Goal: Information Seeking & Learning: Learn about a topic

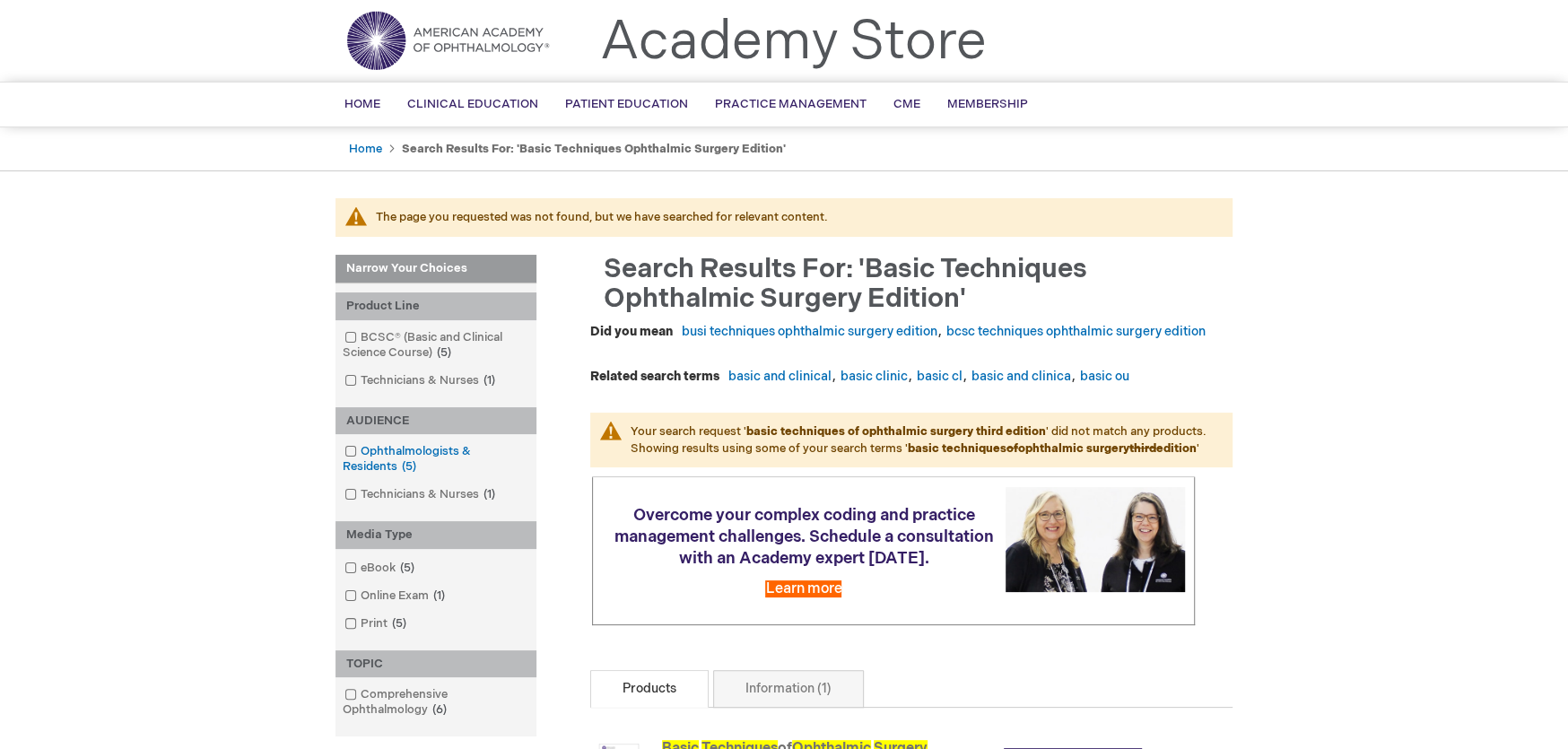
scroll to position [89, 0]
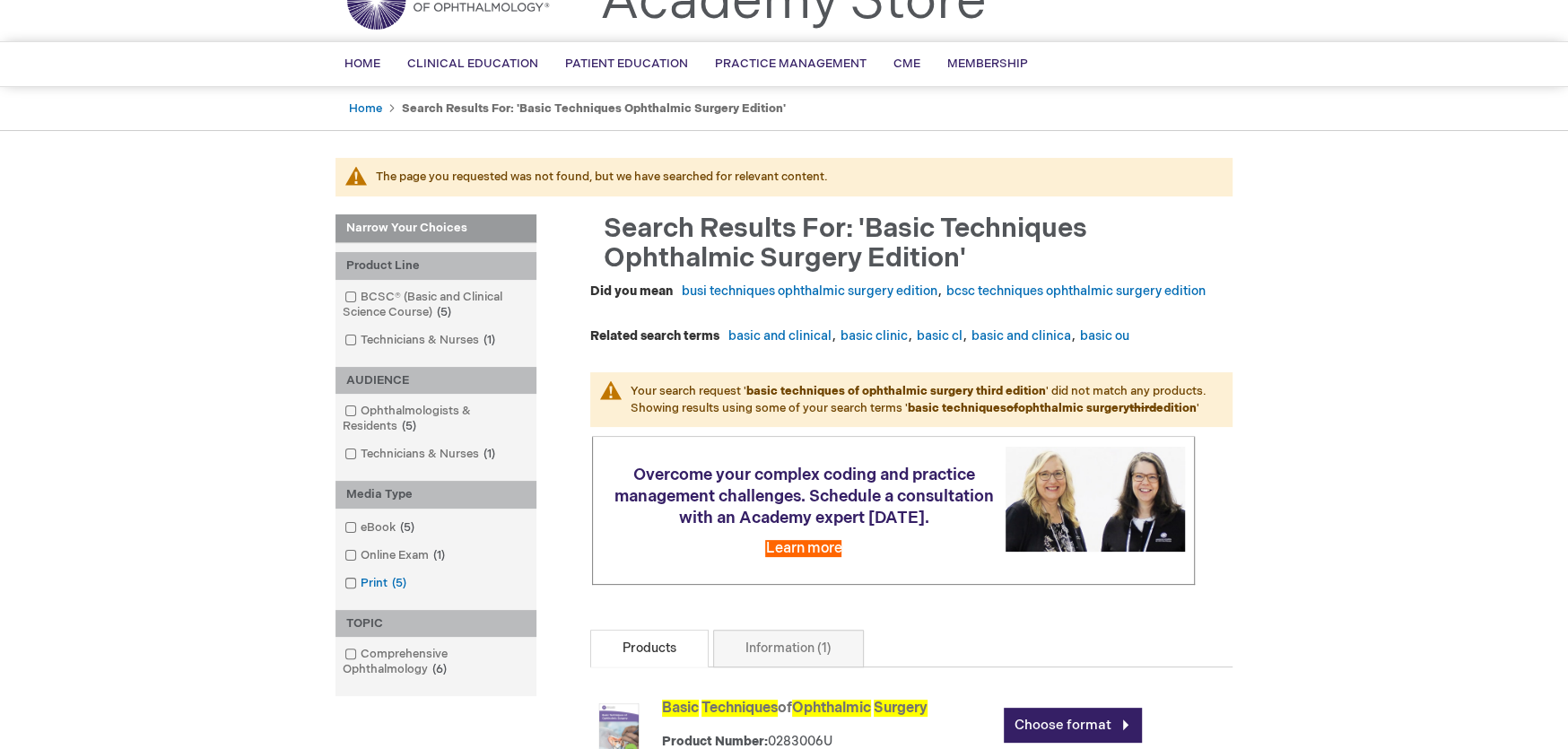
click at [361, 586] on span at bounding box center [361, 583] width 0 height 15
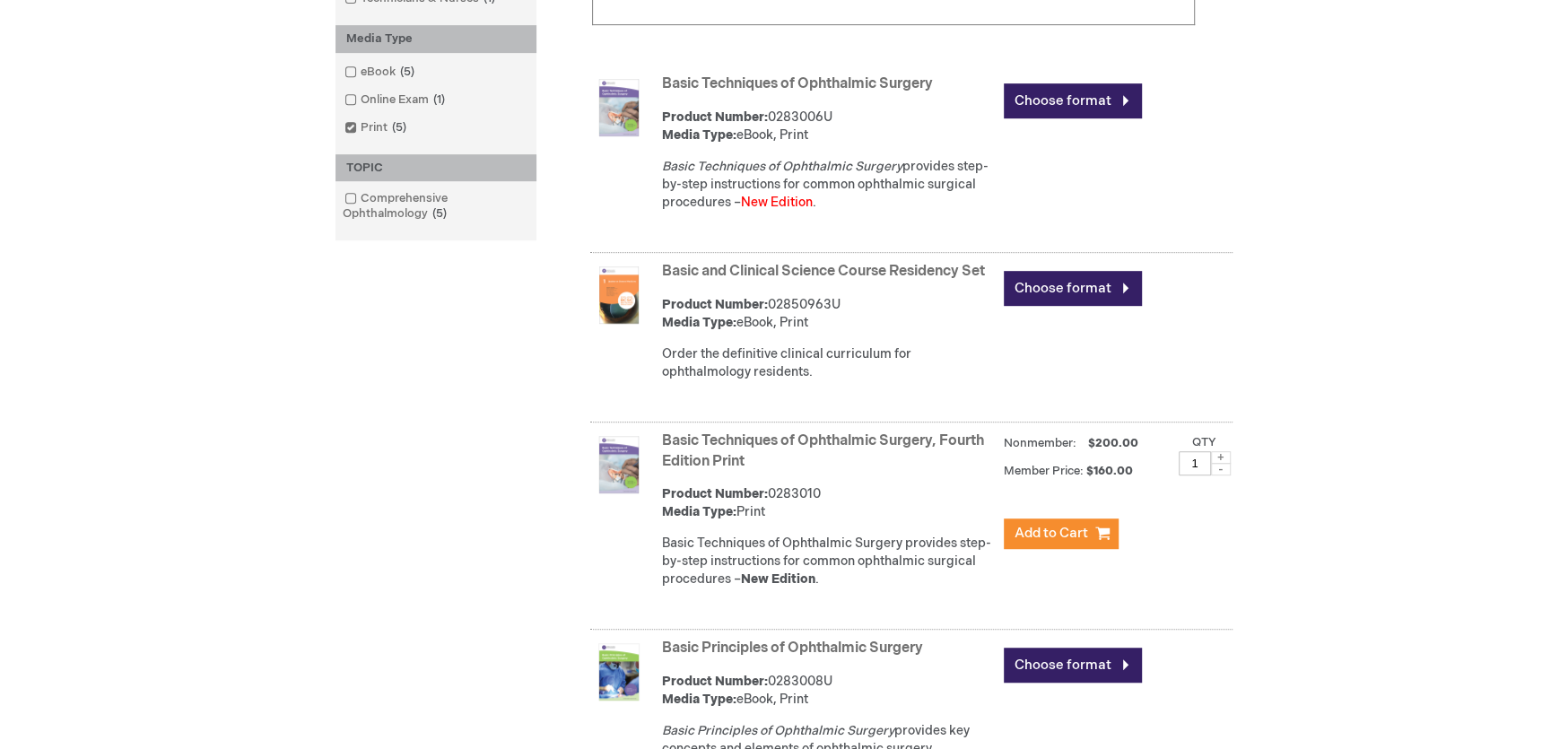
scroll to position [717, 0]
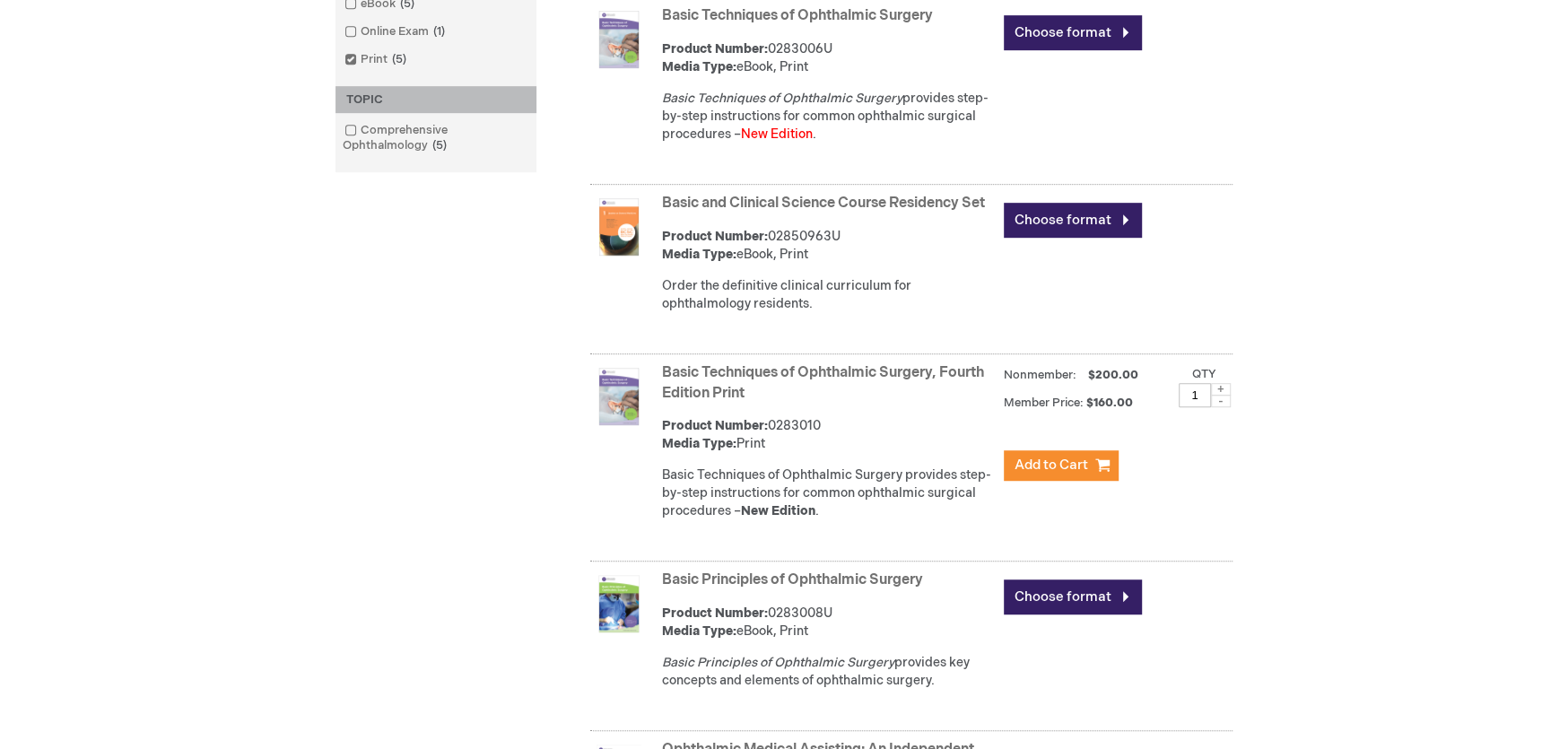
click at [621, 413] on img at bounding box center [618, 395] width 57 height 57
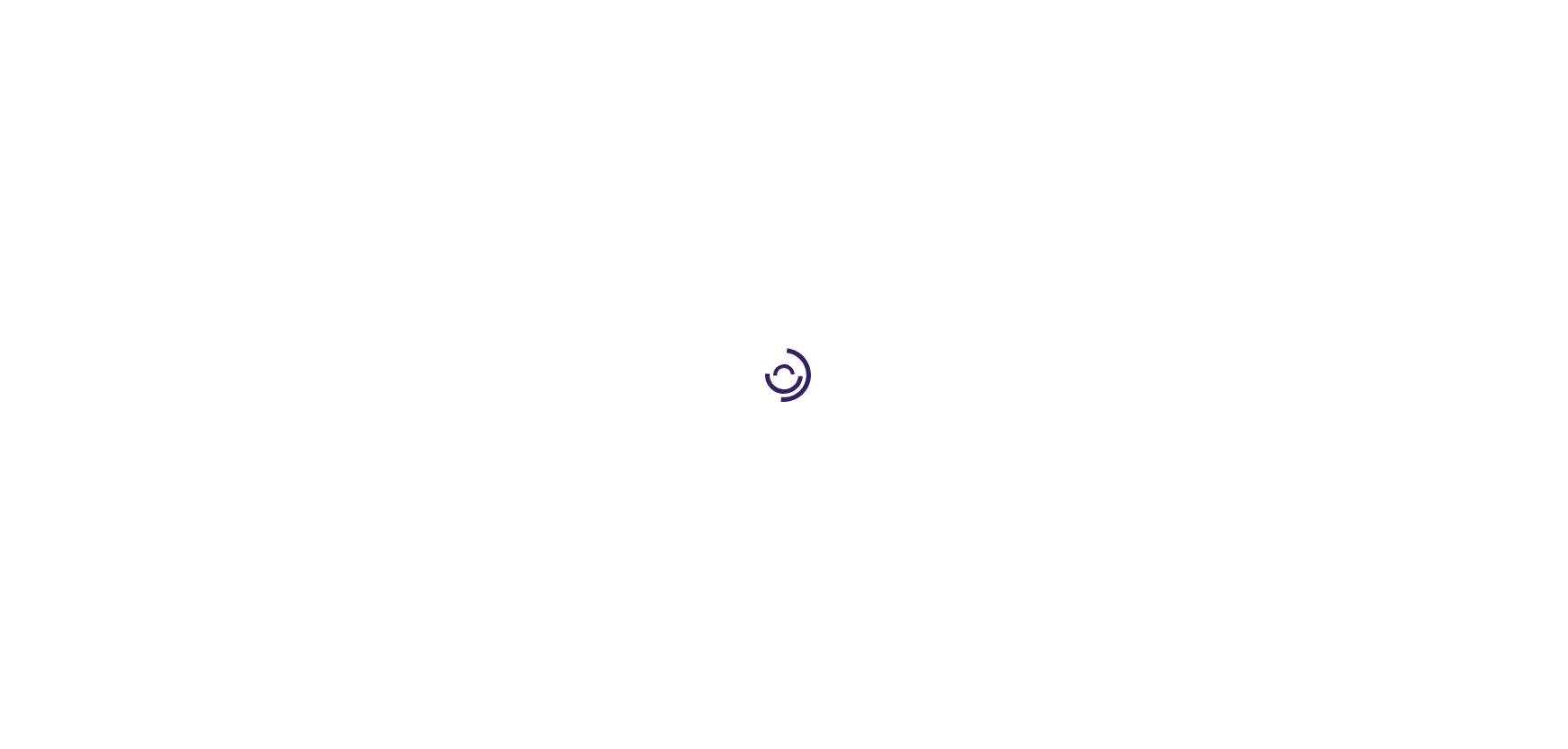
type input "0"
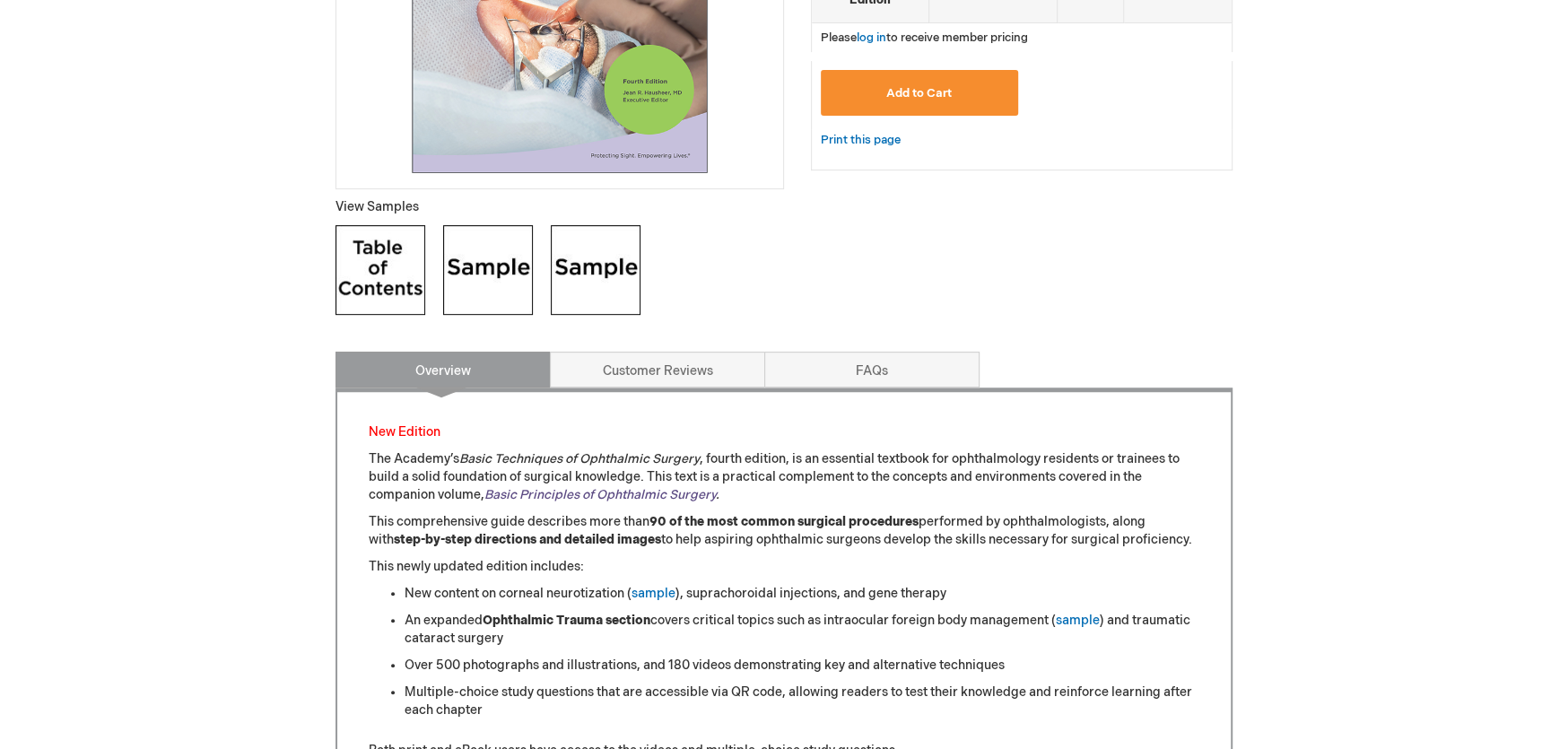
scroll to position [447, 0]
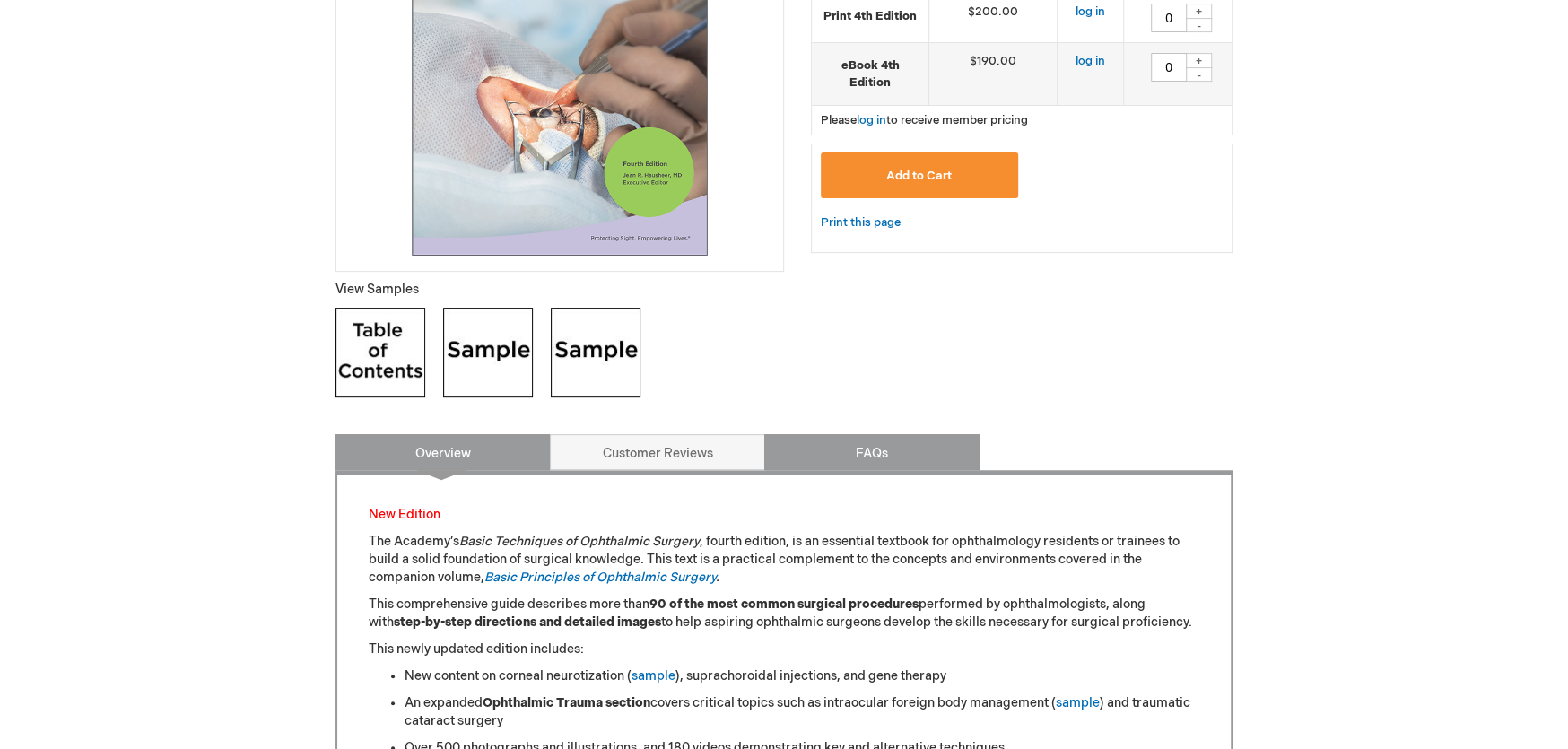
click at [882, 447] on link "FAQs" at bounding box center [872, 451] width 215 height 36
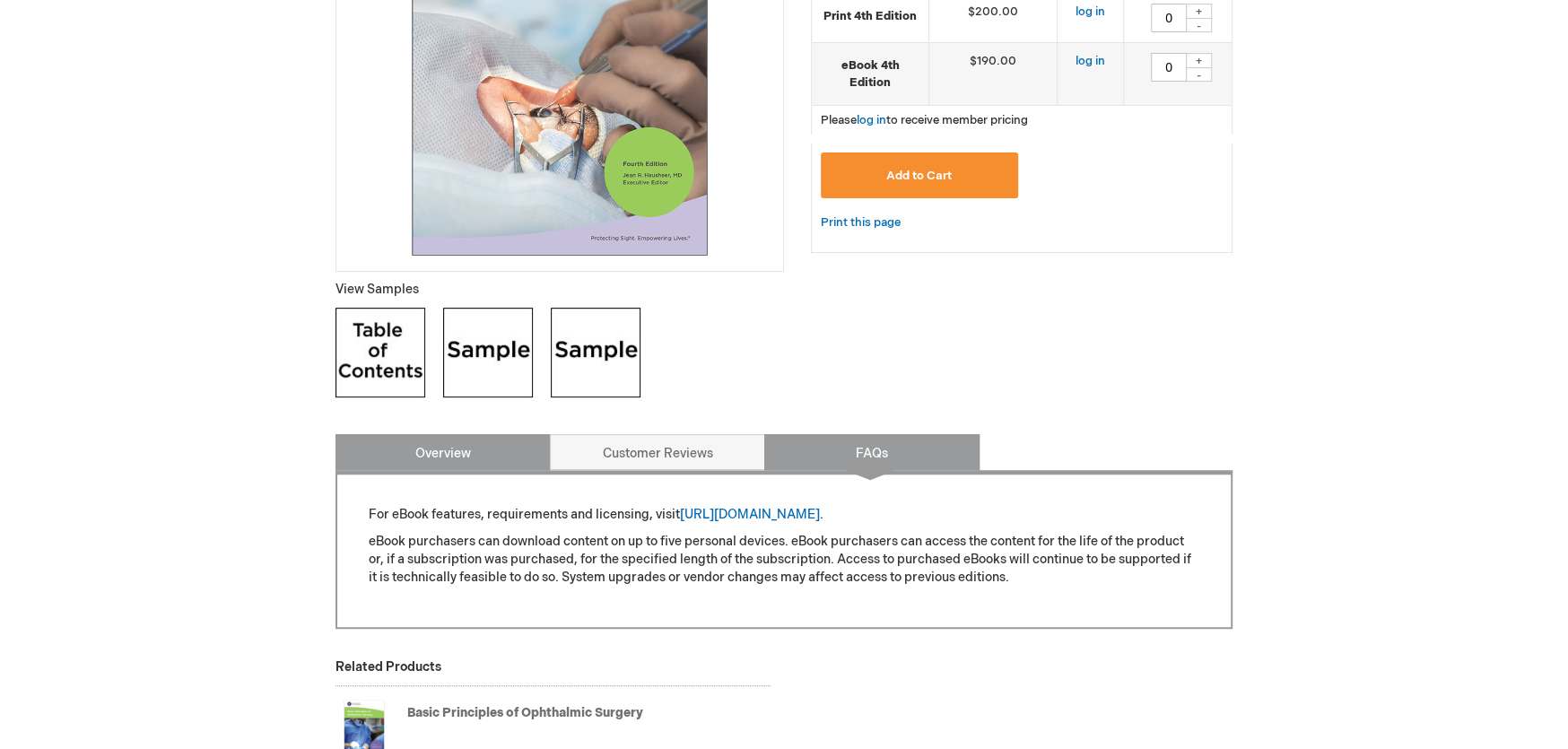
click at [447, 470] on div "For eBook features, requirements and licensing, visit https://store.aao.org/ebo…" at bounding box center [784, 549] width 897 height 159
click at [438, 449] on link "Overview" at bounding box center [443, 451] width 215 height 36
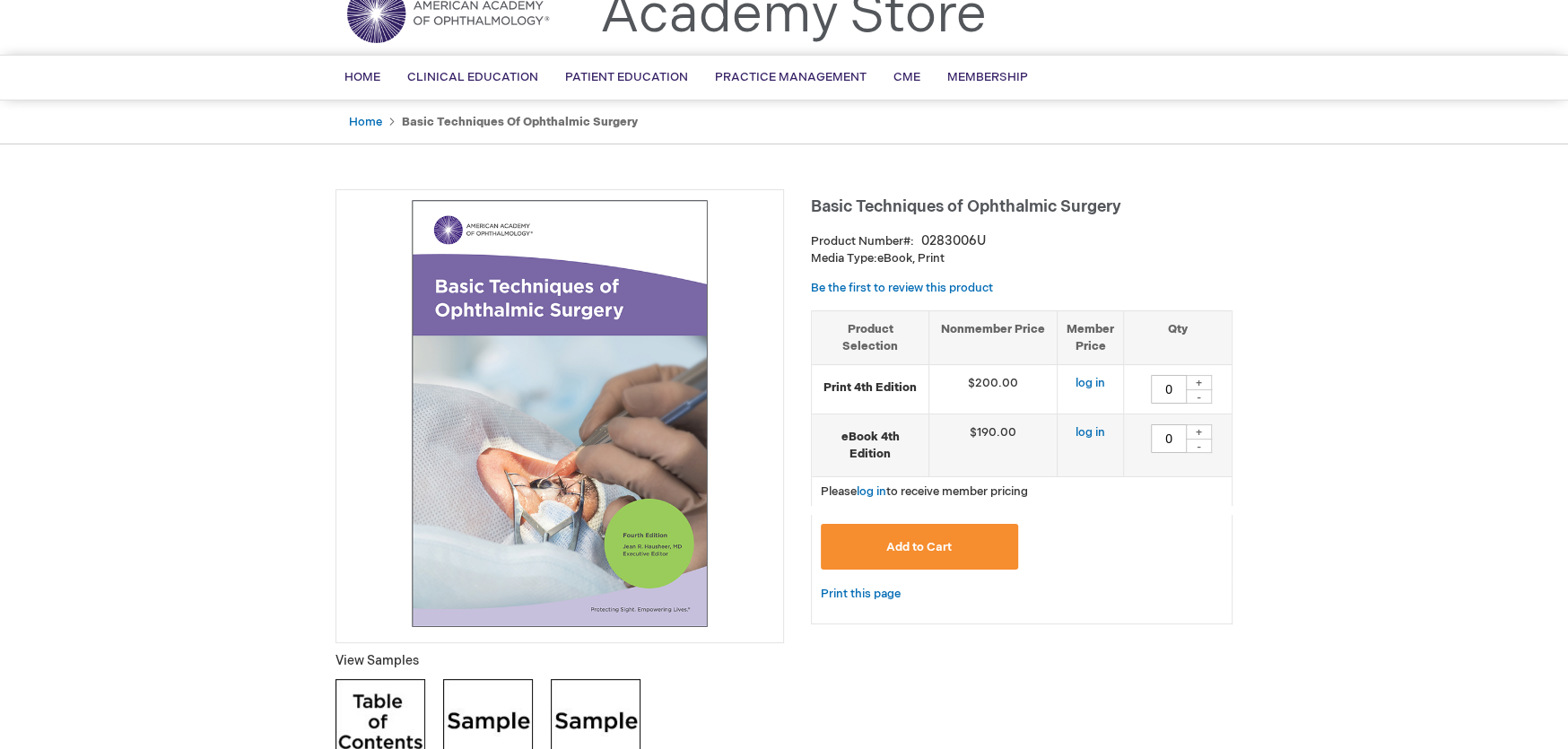
scroll to position [74, 0]
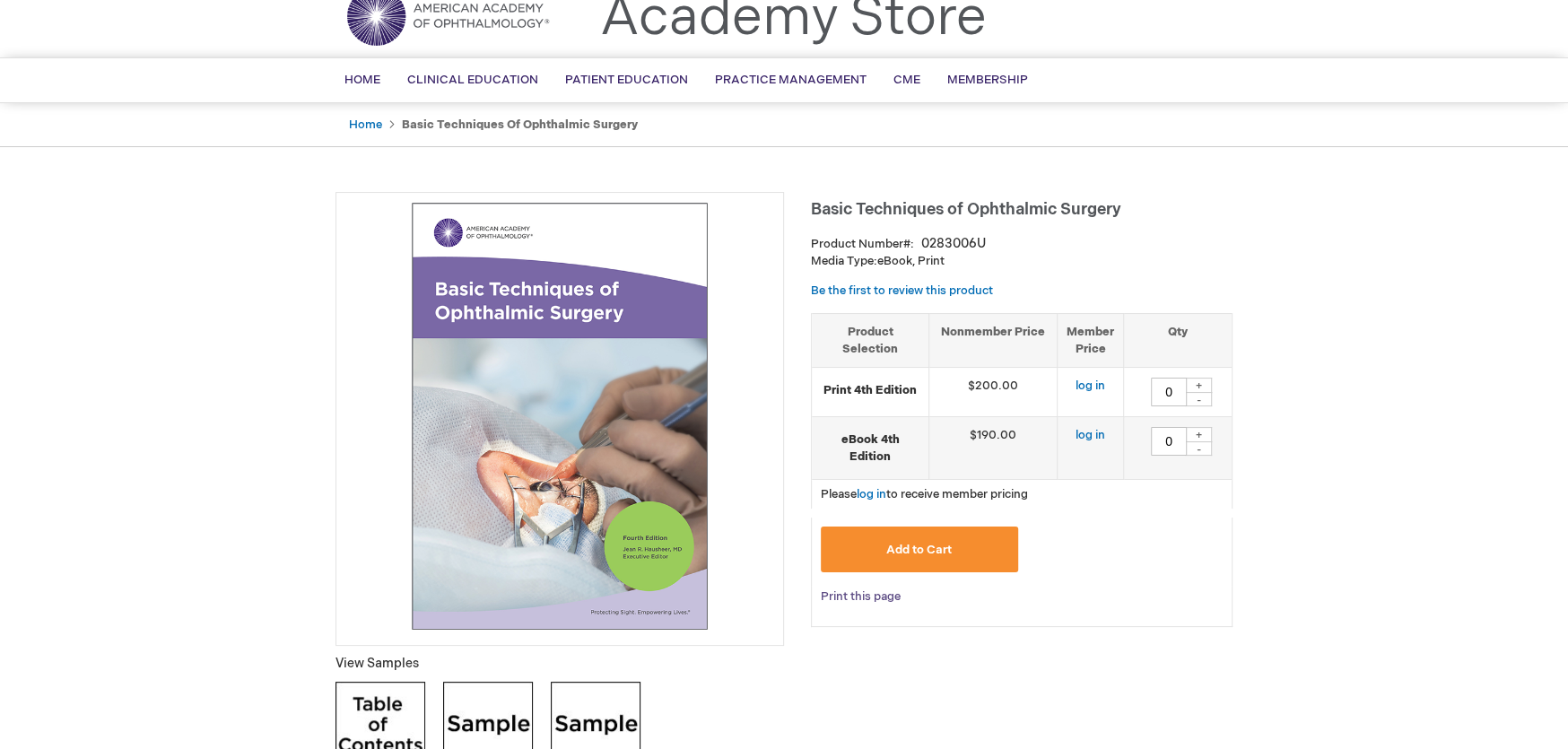
click at [863, 599] on link "Print this page" at bounding box center [861, 597] width 80 height 23
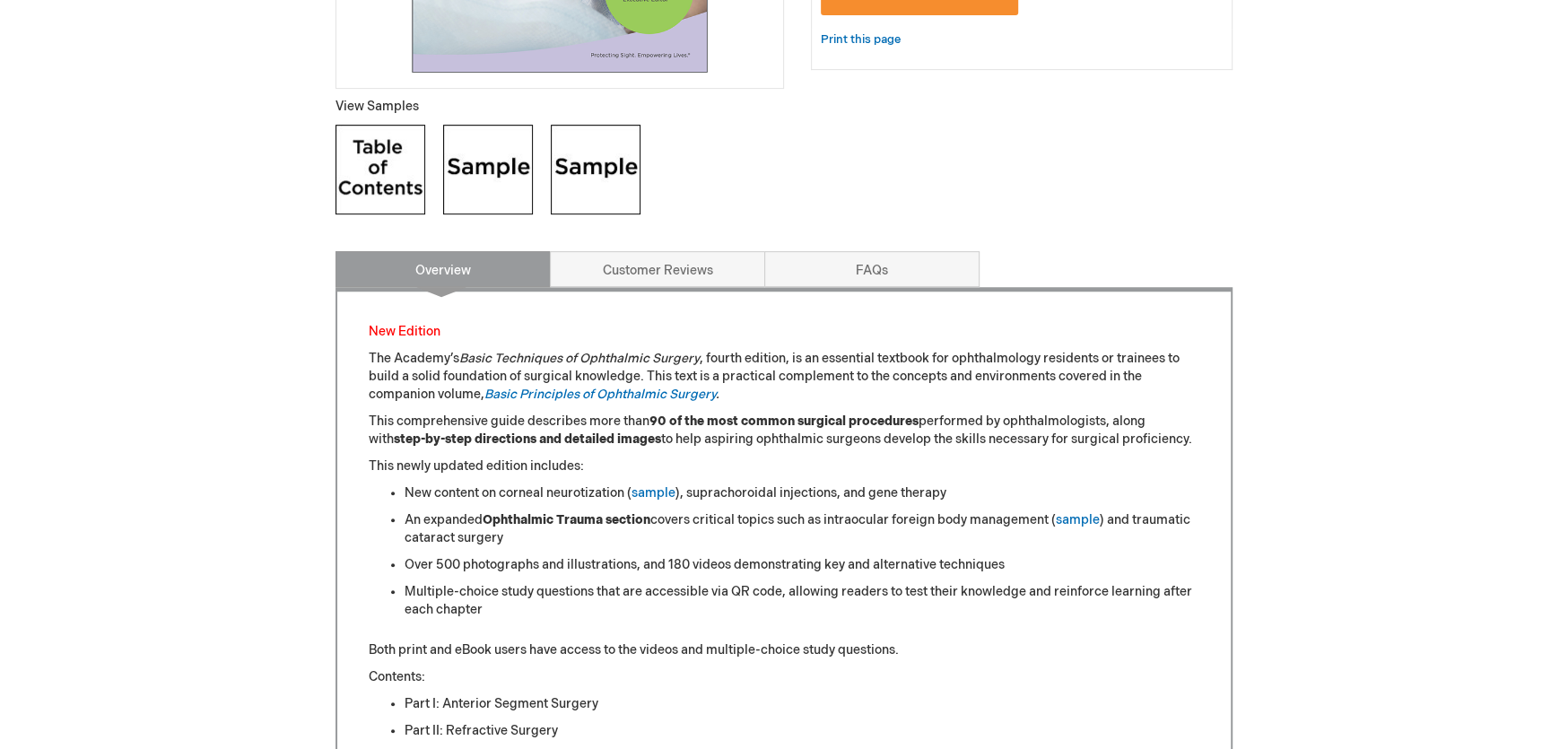
scroll to position [611, 0]
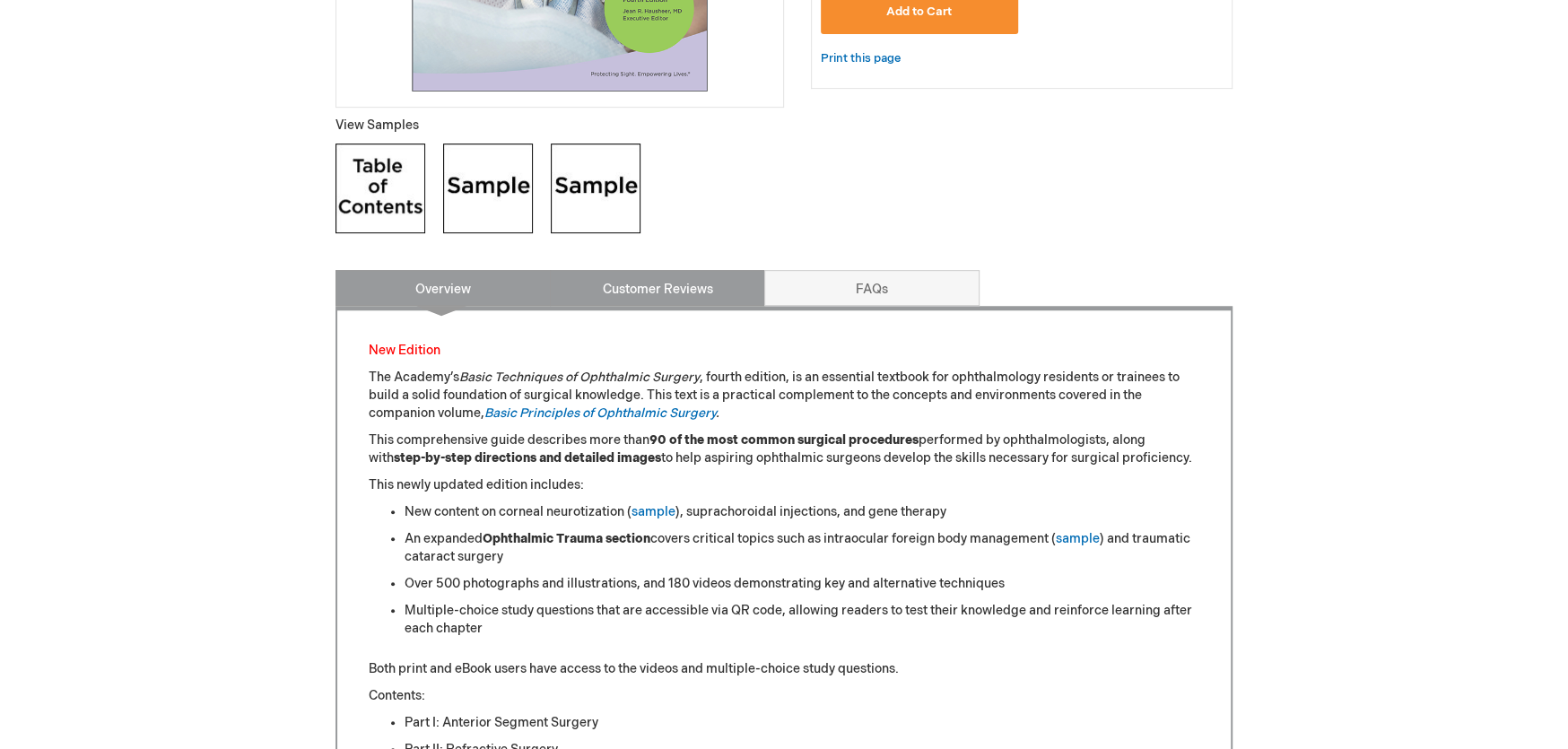
click at [651, 292] on link "Customer Reviews" at bounding box center [657, 287] width 215 height 36
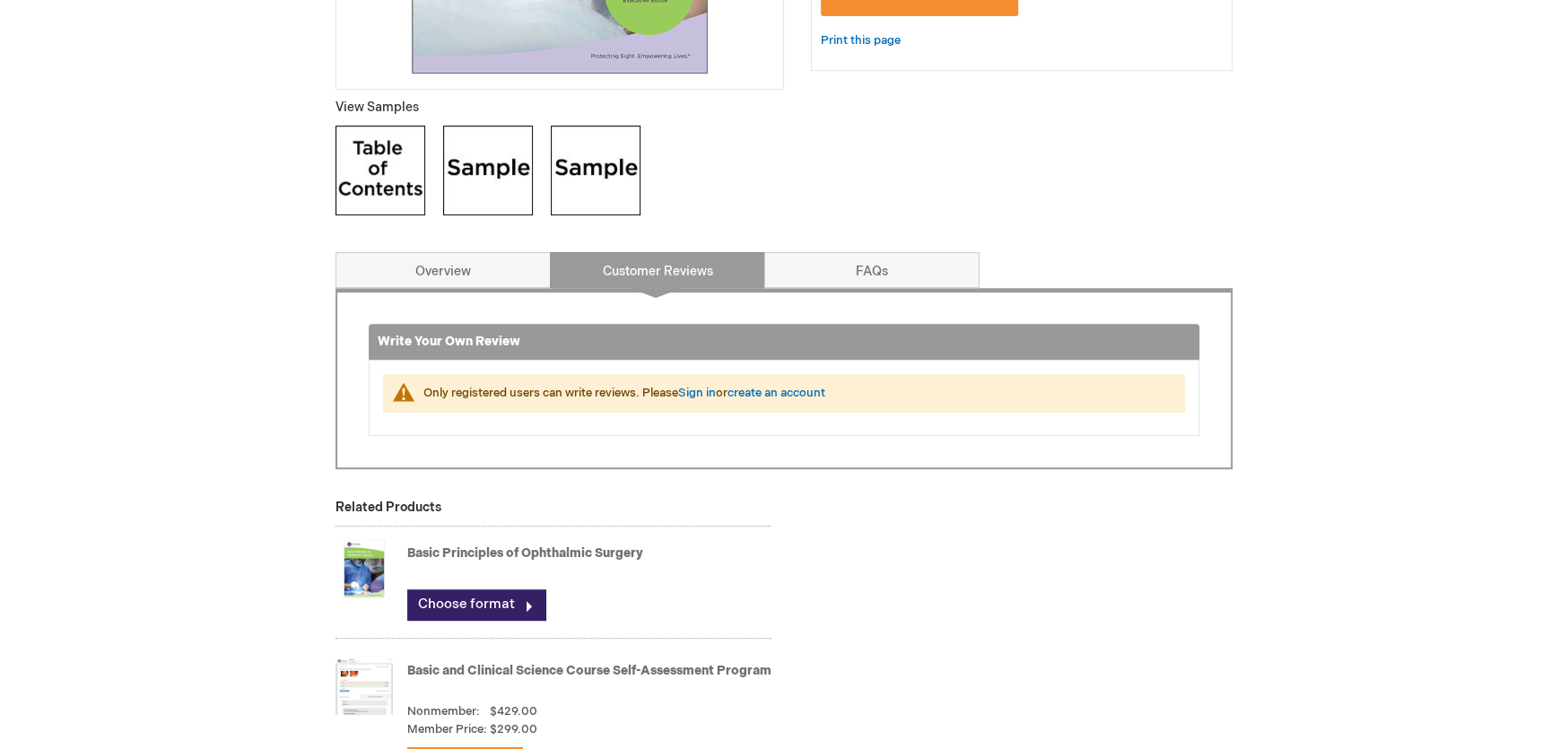
scroll to position [450, 0]
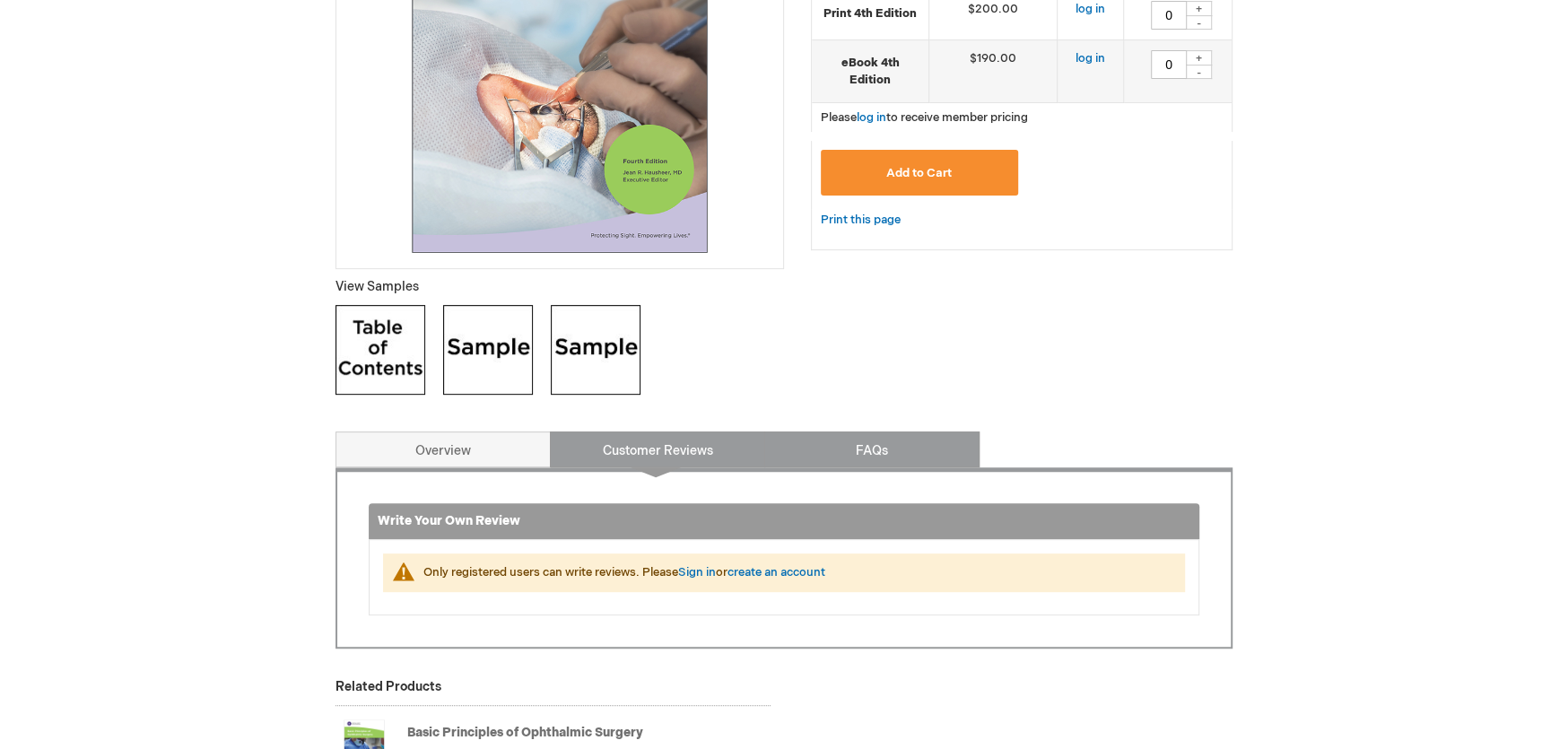
click at [907, 444] on link "FAQs" at bounding box center [872, 448] width 215 height 36
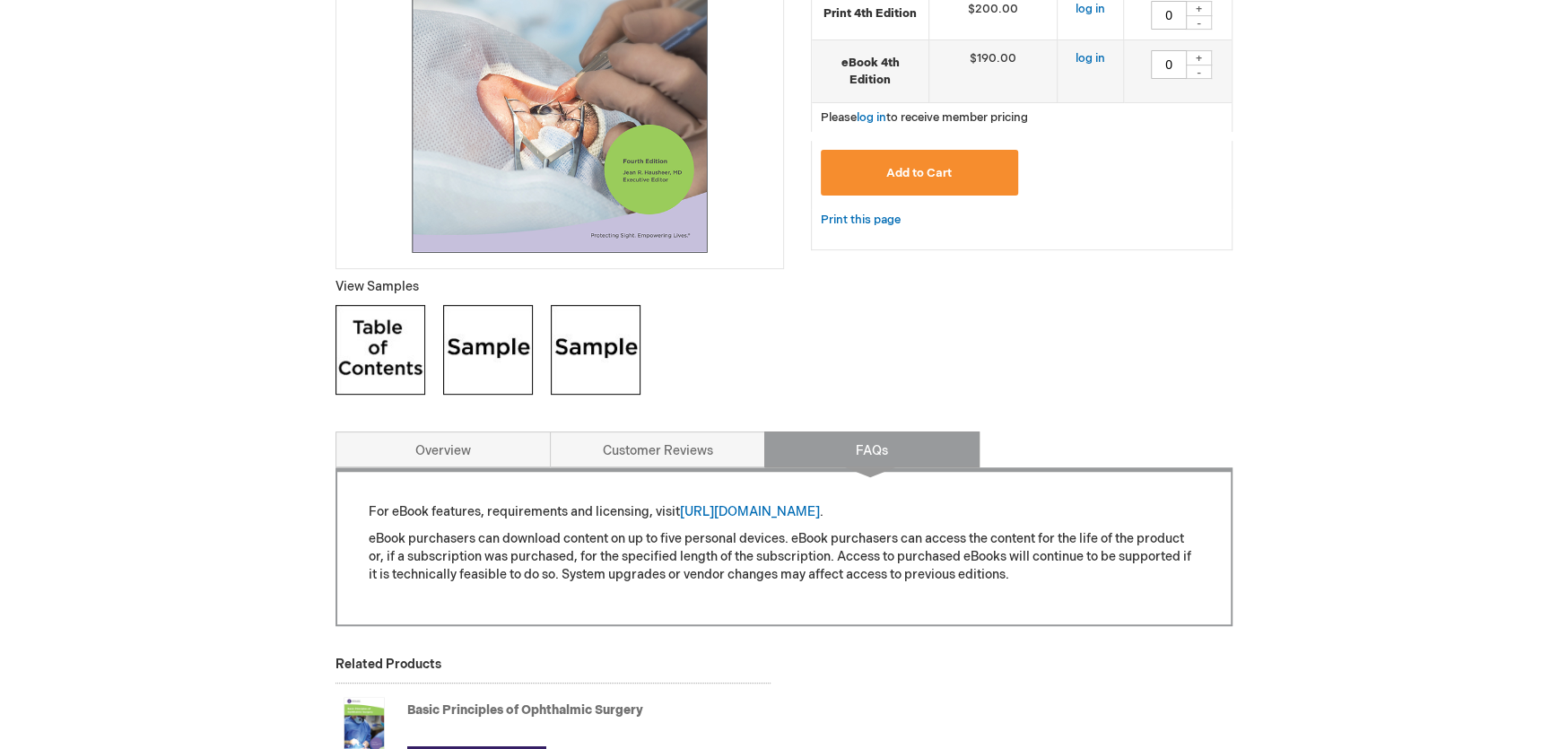
click at [1182, 407] on div "Basic Techniques of Ophthalmic Surgery Product Number 0283006U Media Type: eBoo…" at bounding box center [784, 252] width 897 height 876
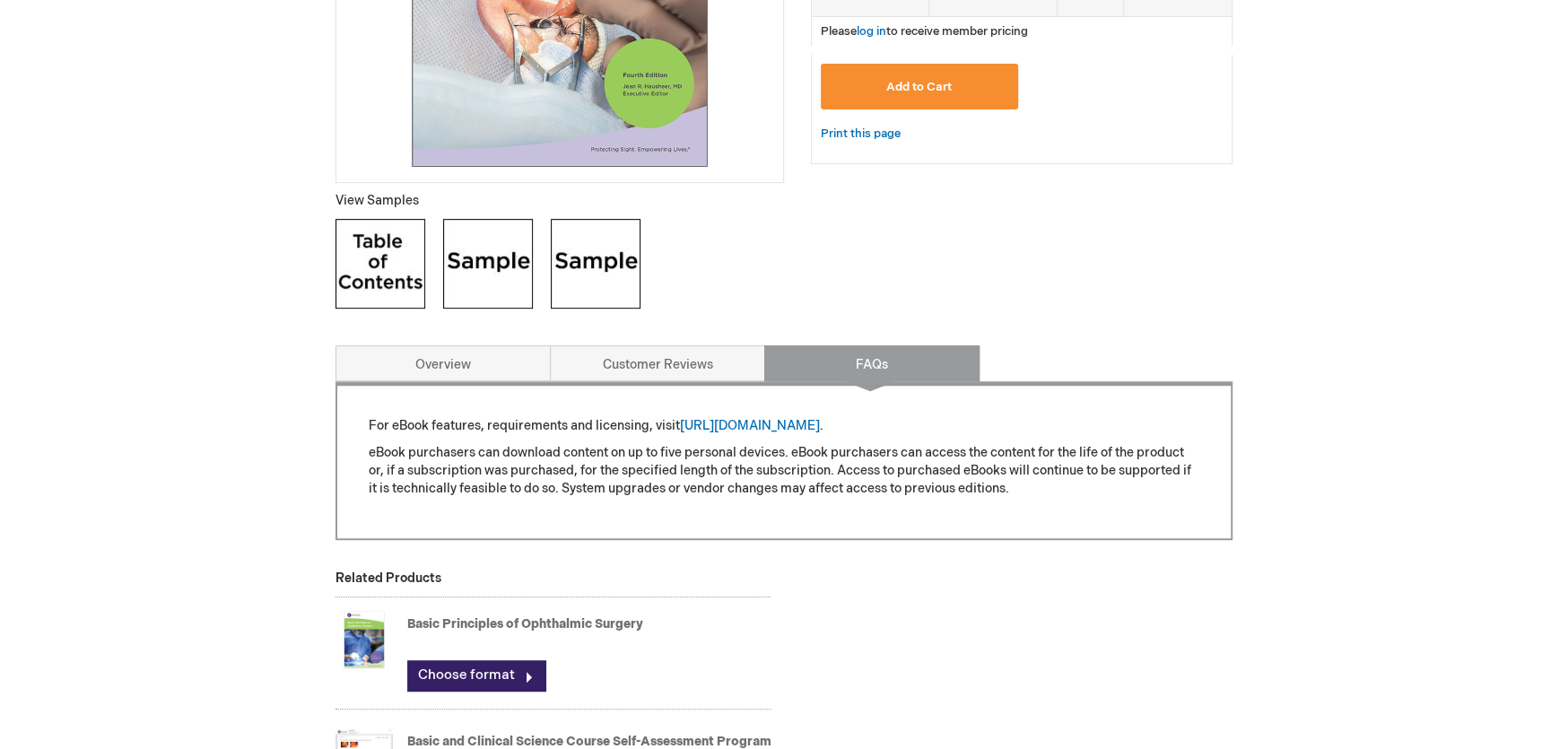
scroll to position [538, 0]
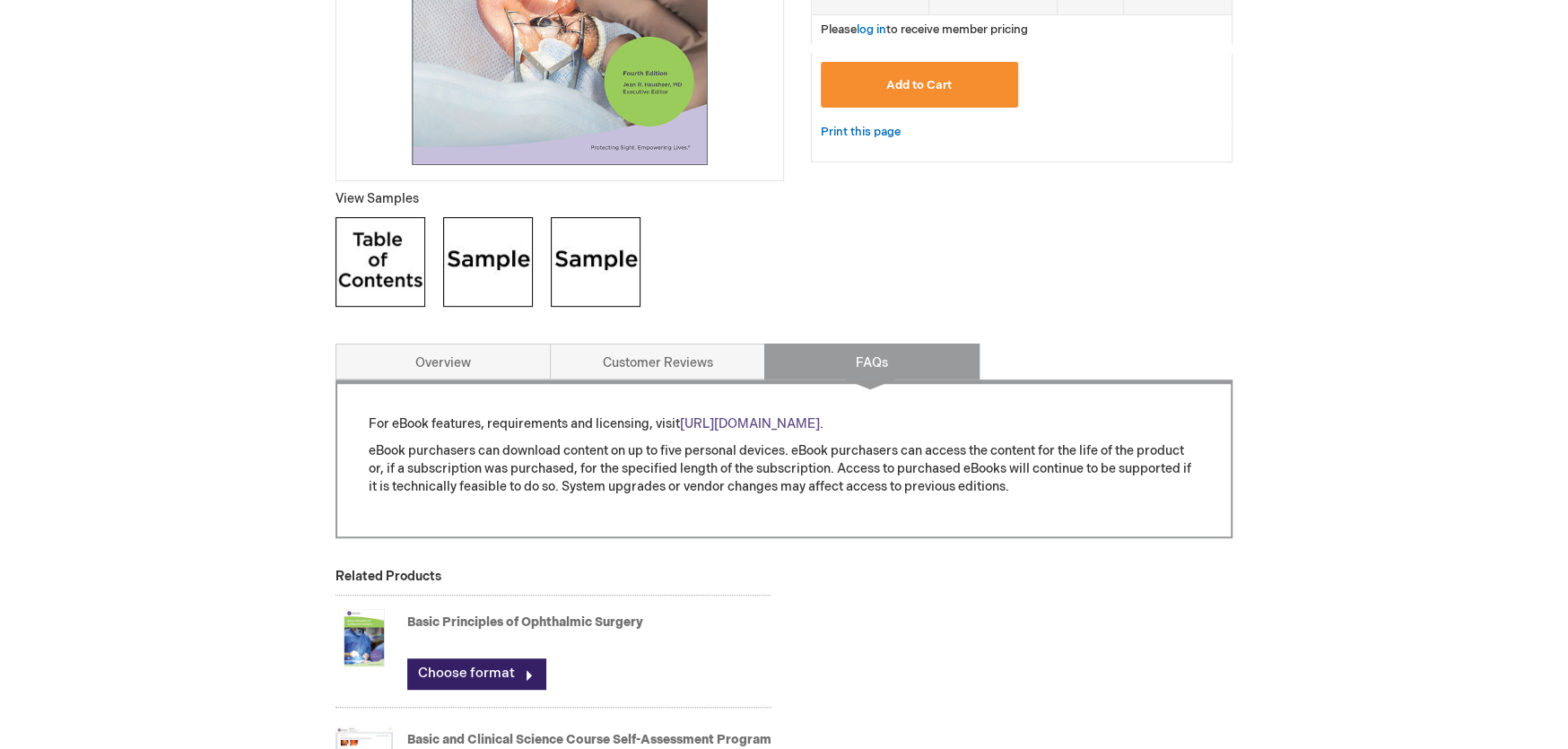
click at [743, 422] on link "[URL][DOMAIN_NAME]" at bounding box center [749, 424] width 139 height 15
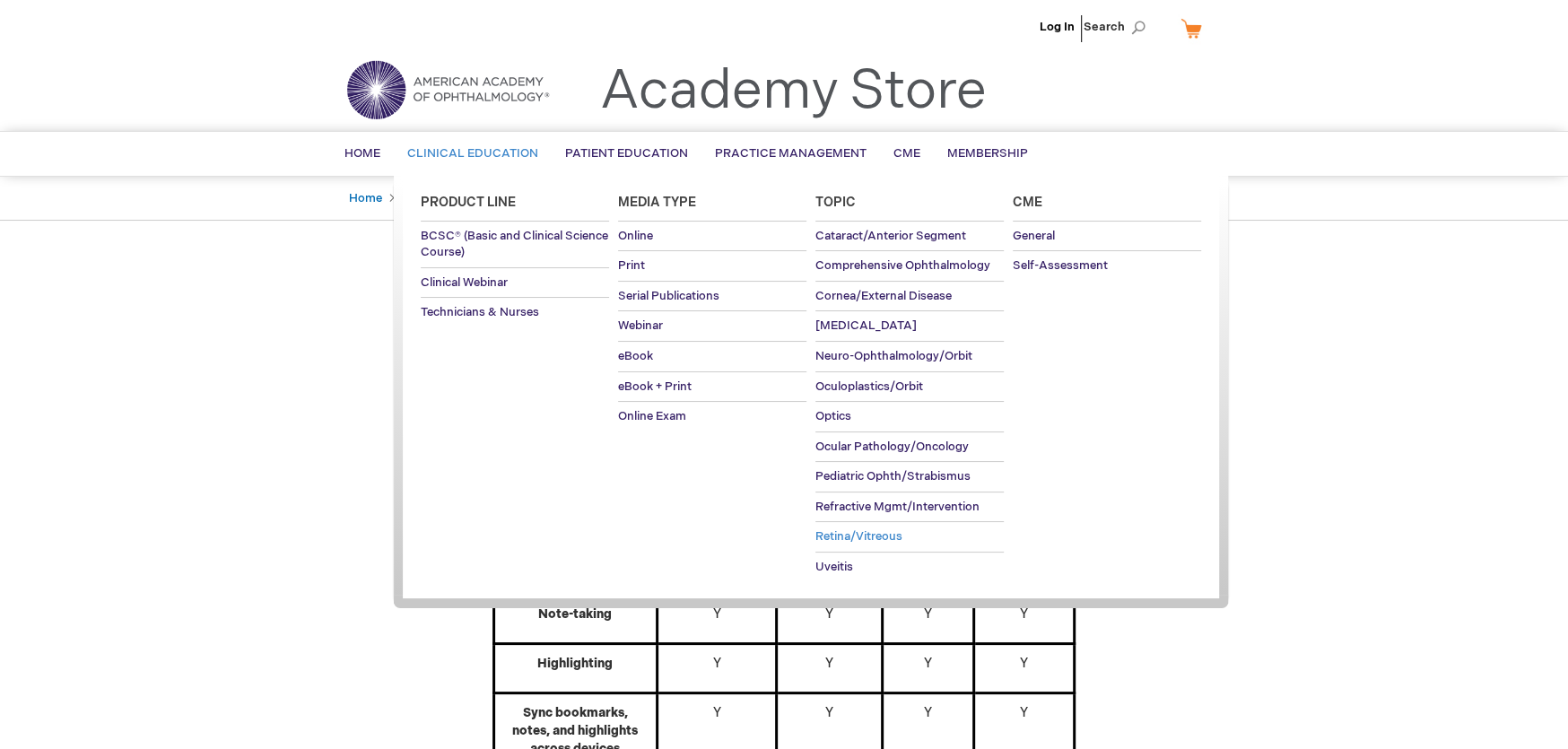
click at [852, 530] on span "Retina/Vitreous" at bounding box center [858, 537] width 87 height 15
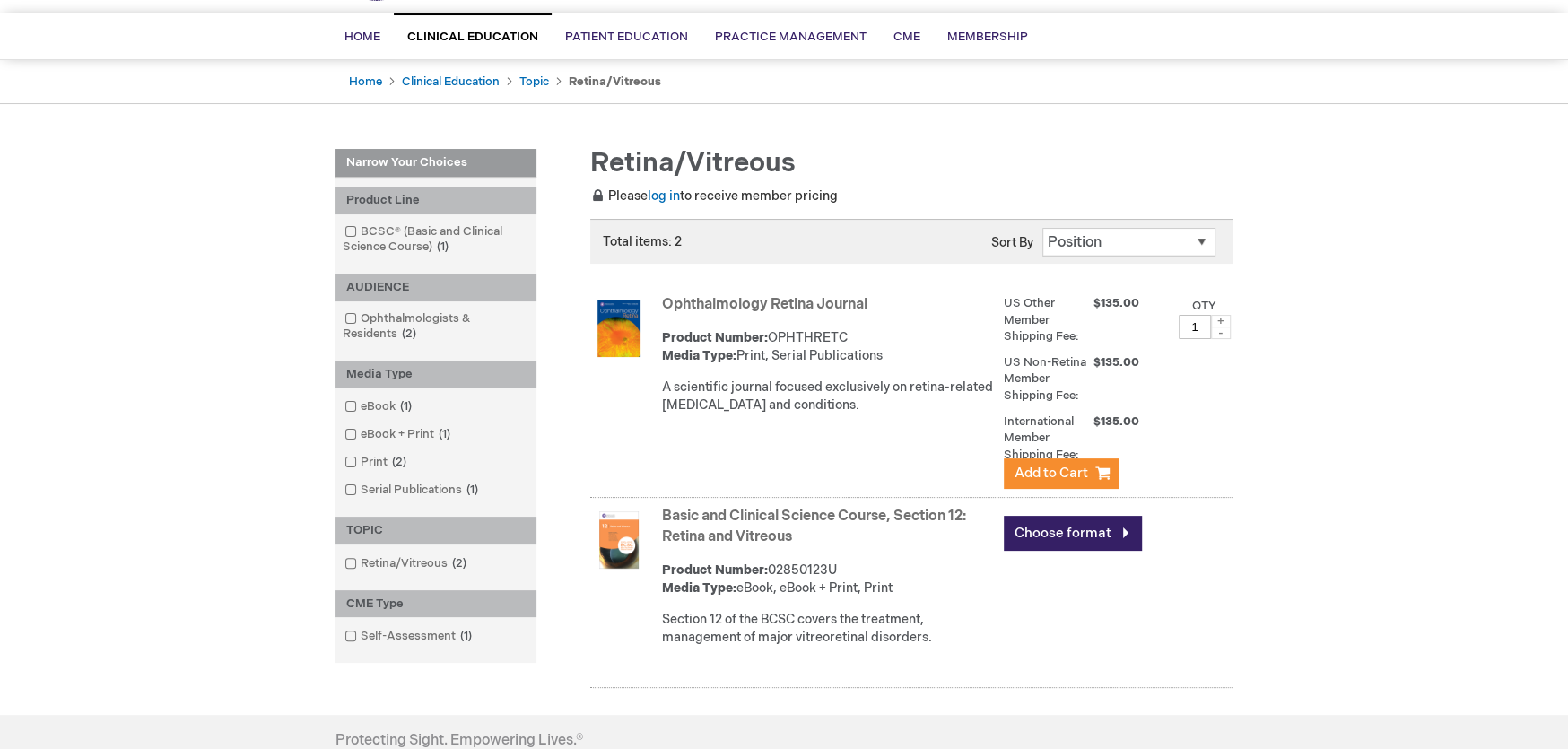
scroll to position [98, 0]
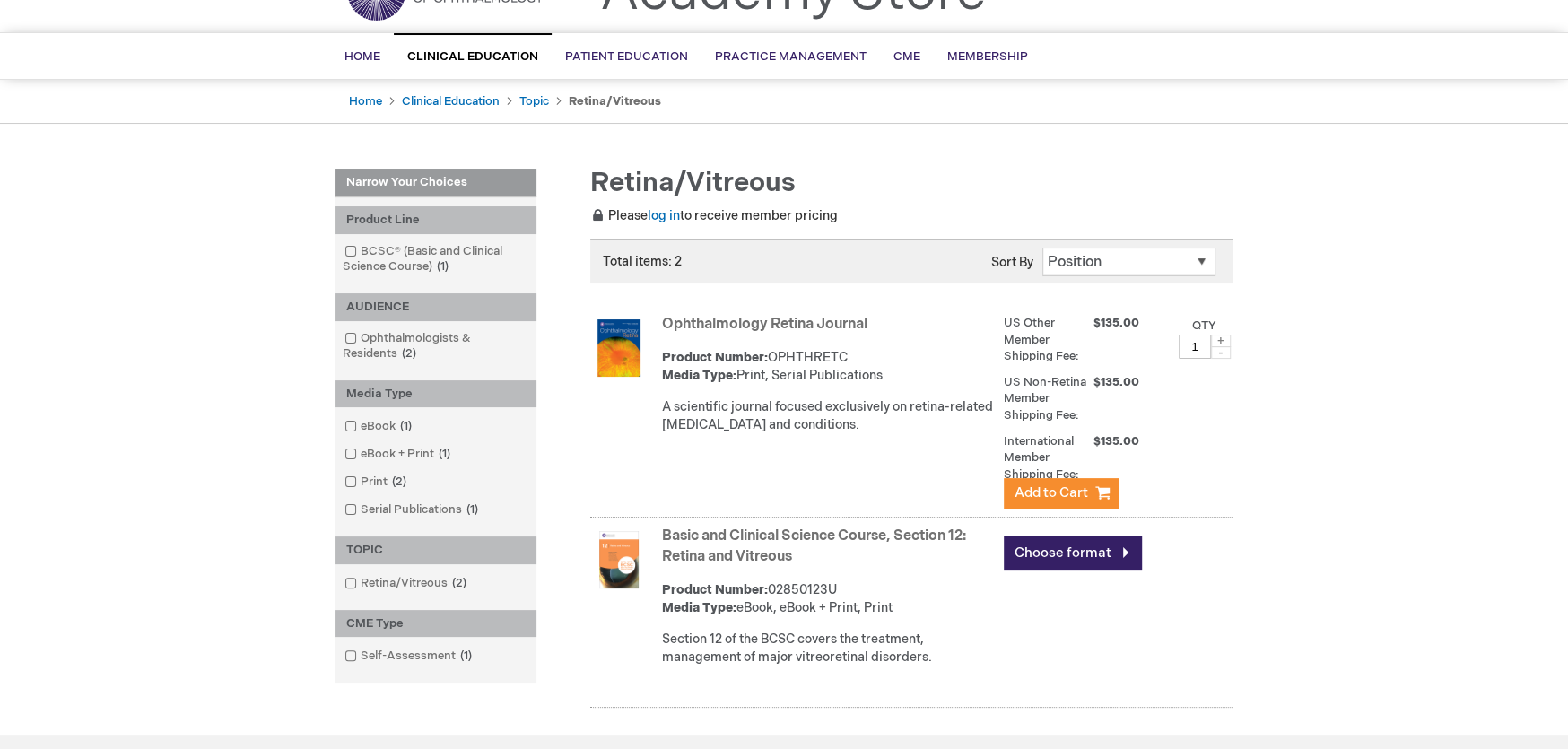
click at [718, 536] on link "Basic and Clinical Science Course, Section 12: Retina and Vitreous" at bounding box center [814, 546] width 304 height 37
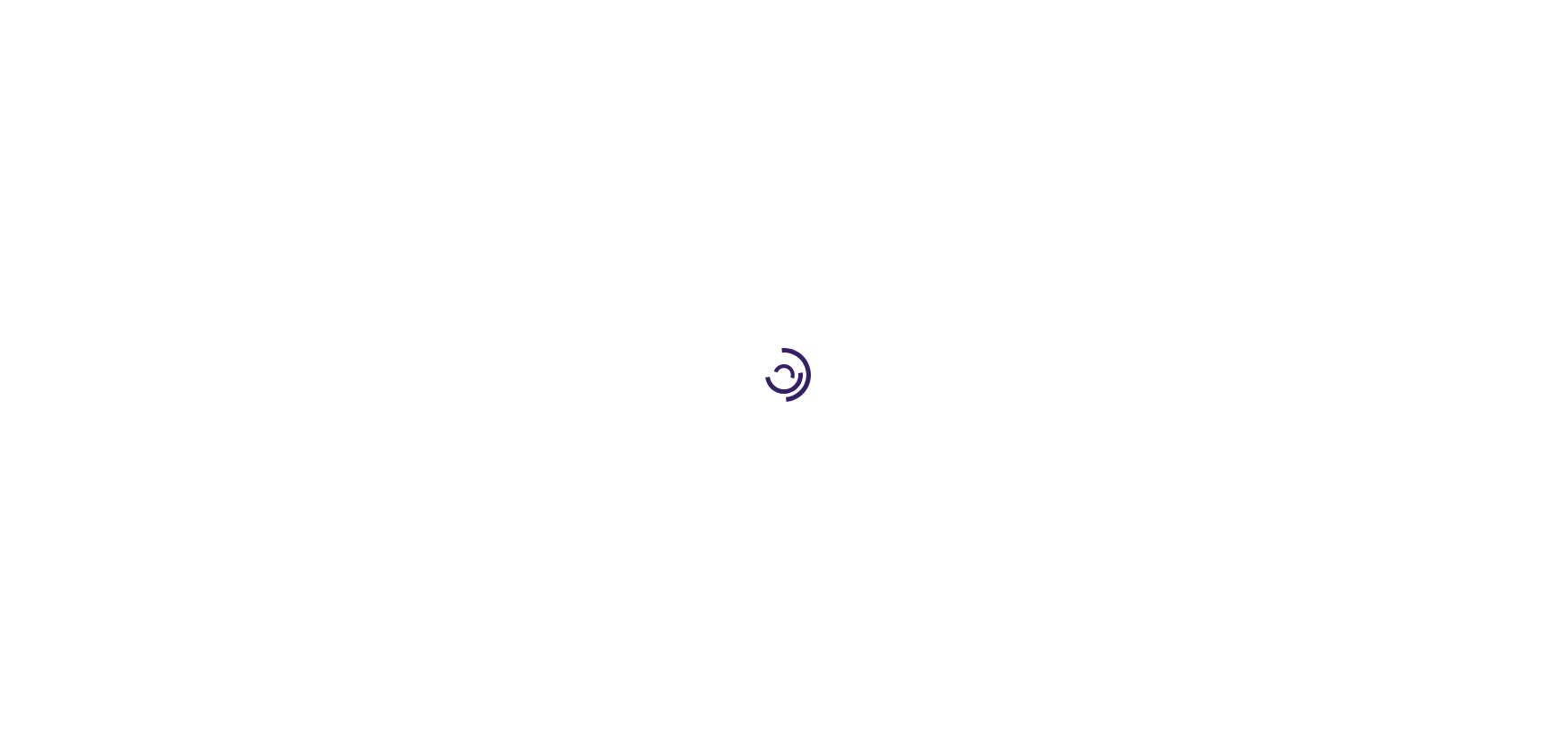
type input "0"
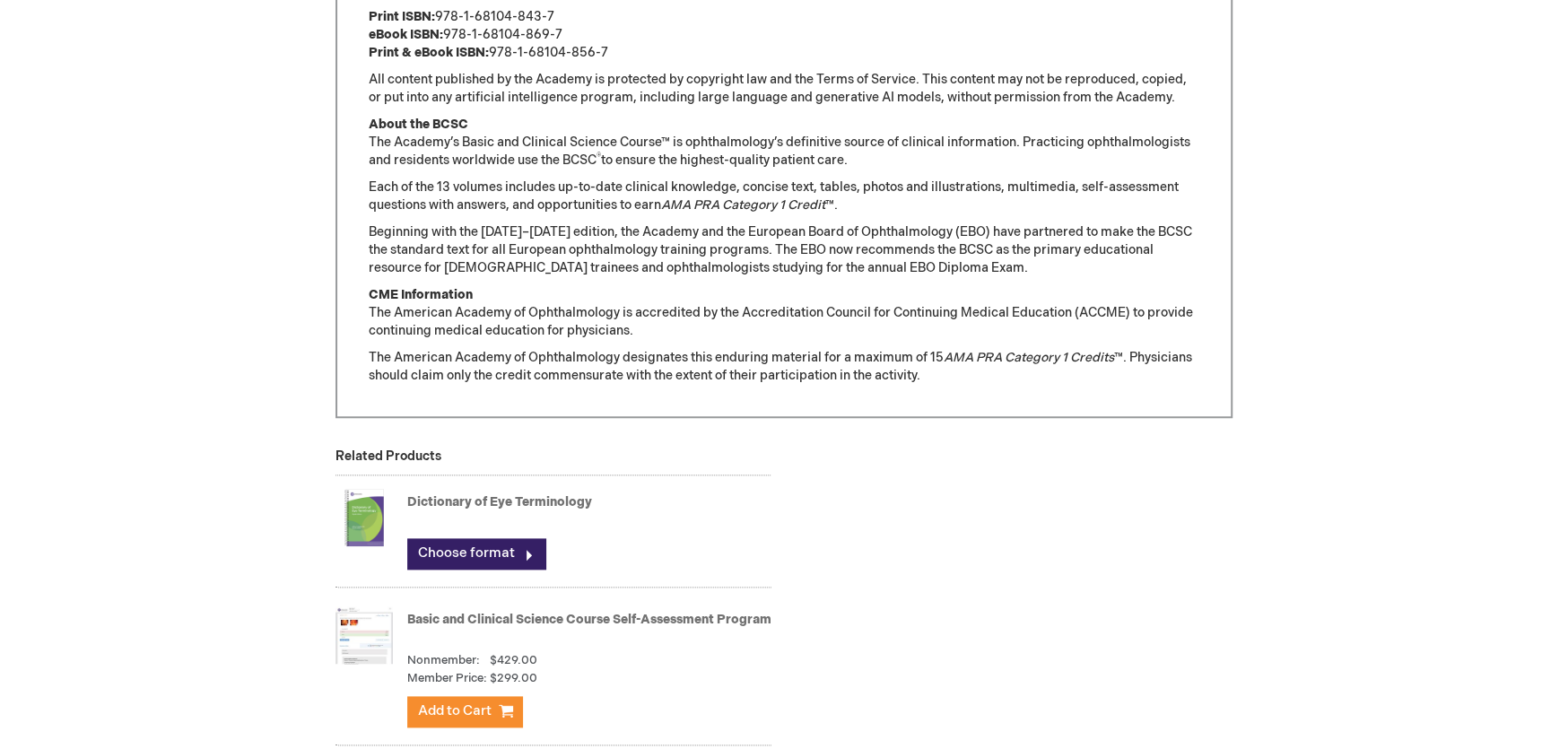
scroll to position [1524, 0]
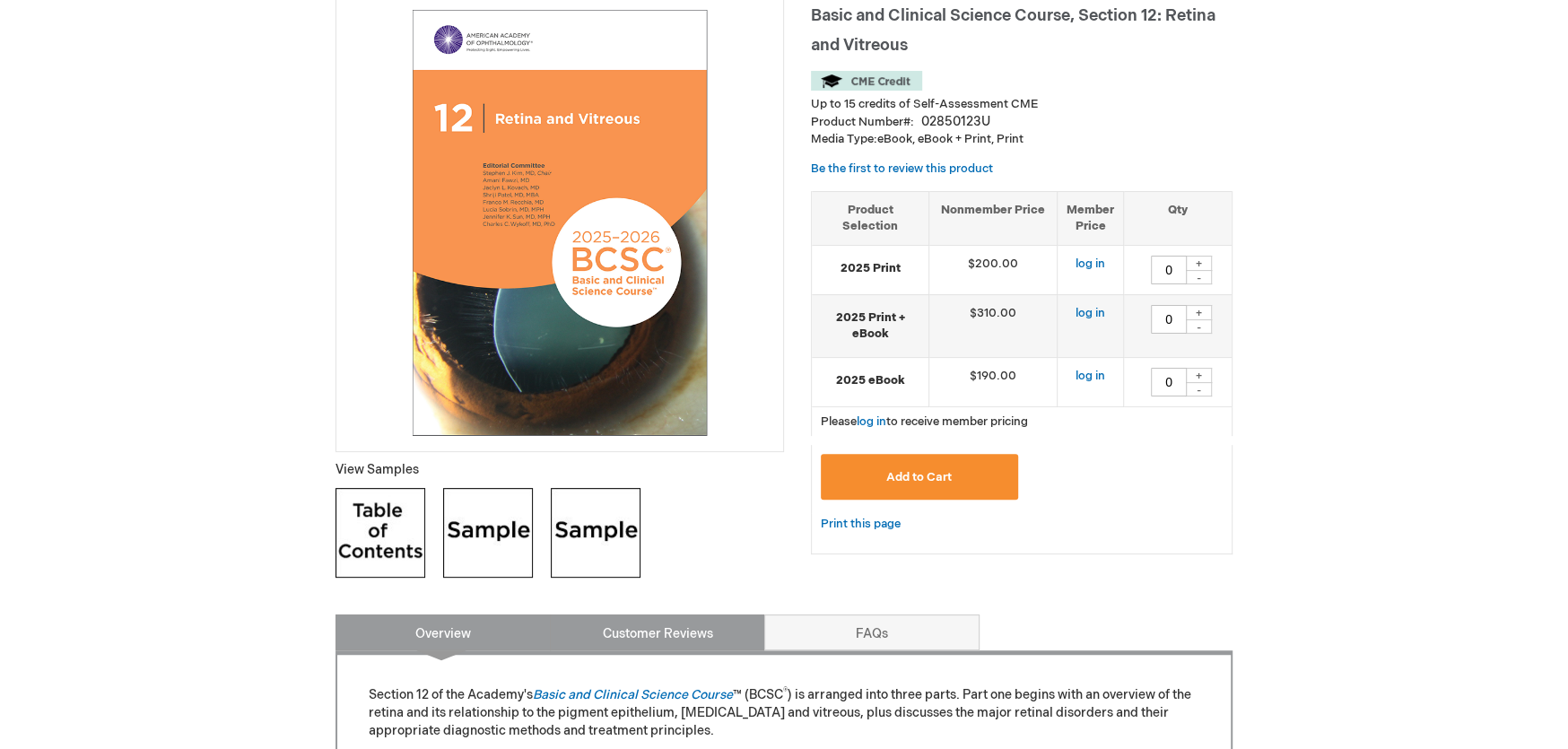
click at [680, 633] on link "Customer Reviews" at bounding box center [657, 631] width 215 height 36
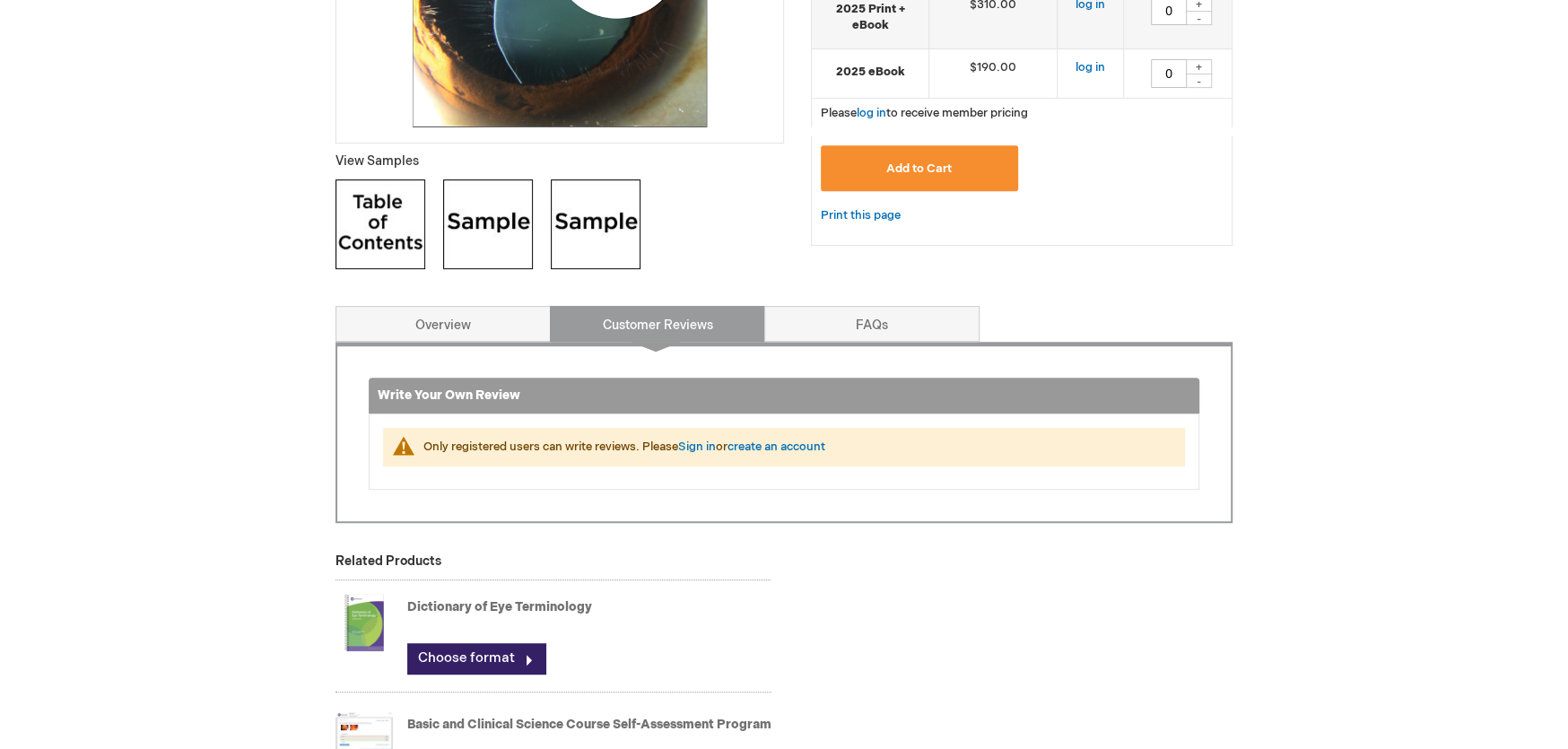
scroll to position [541, 0]
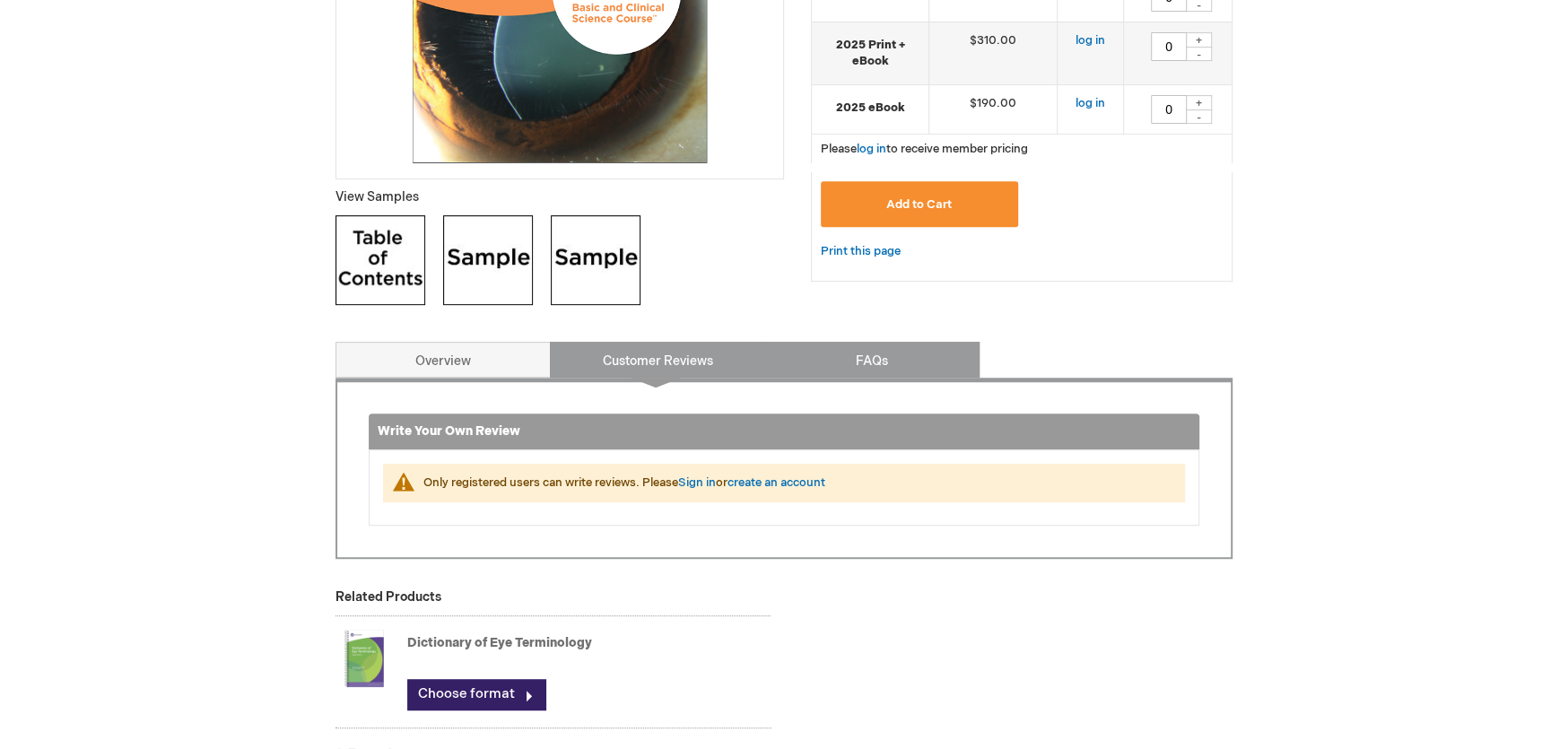
click at [872, 364] on link "FAQs" at bounding box center [872, 359] width 215 height 36
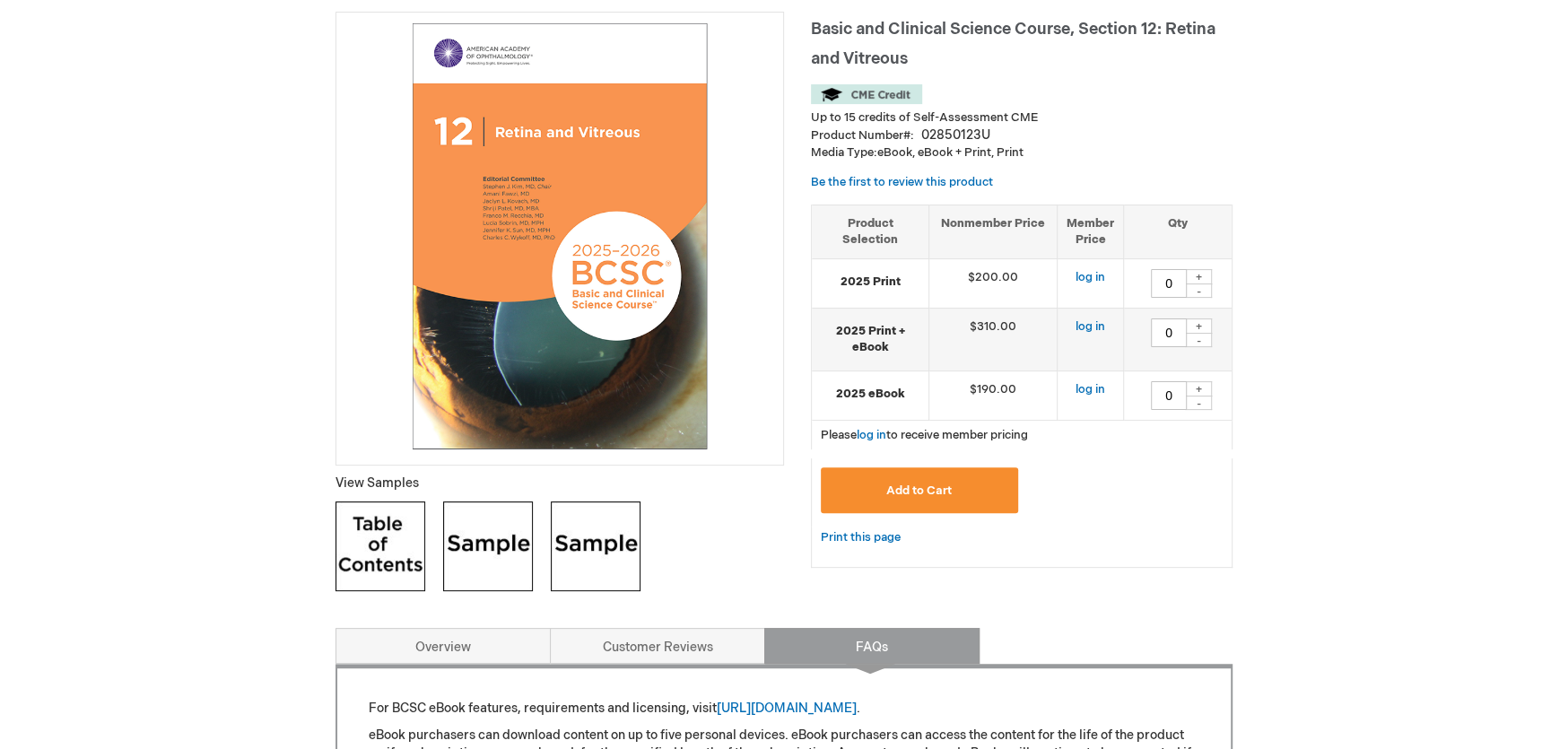
scroll to position [0, 0]
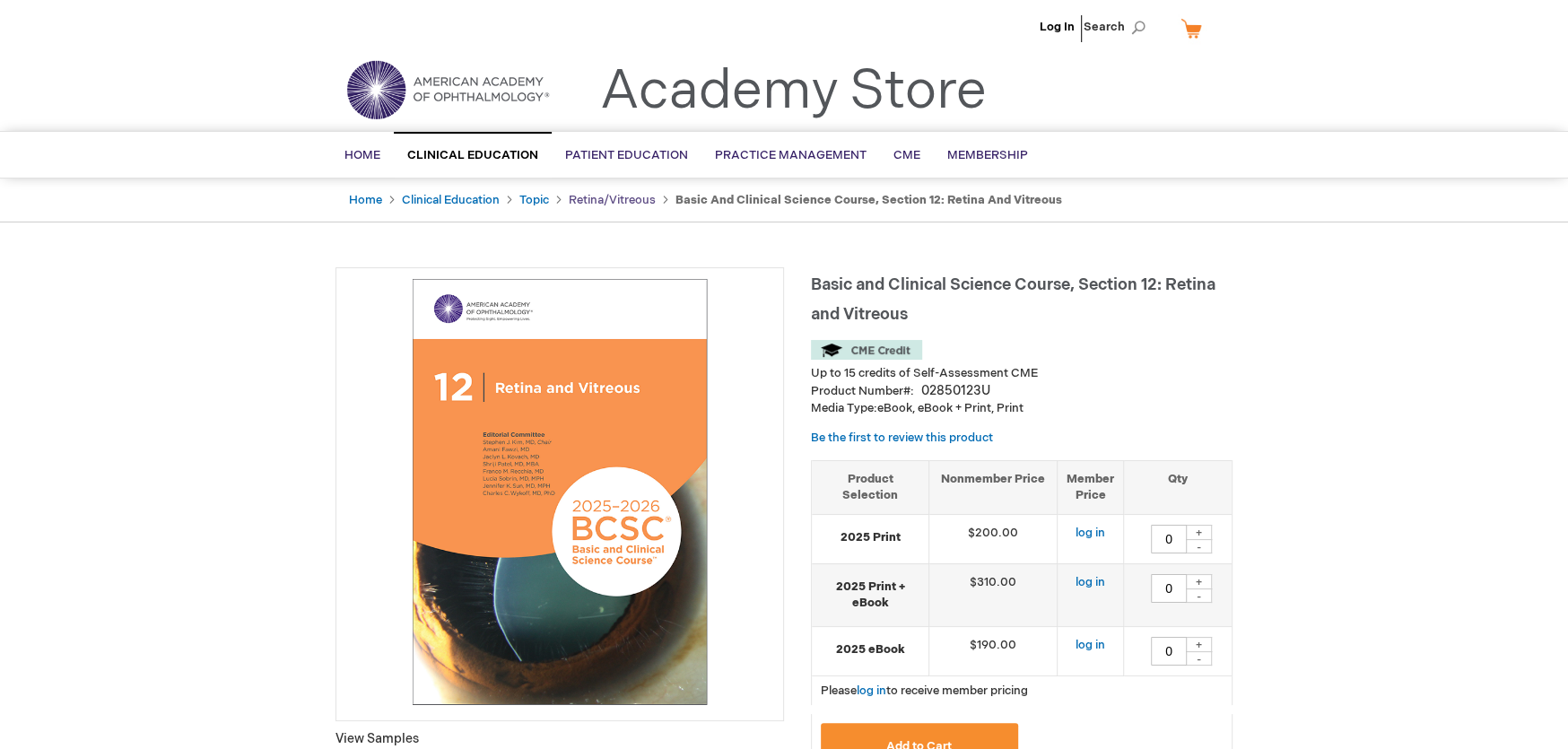
click at [593, 203] on link "Retina/Vitreous" at bounding box center [612, 200] width 87 height 15
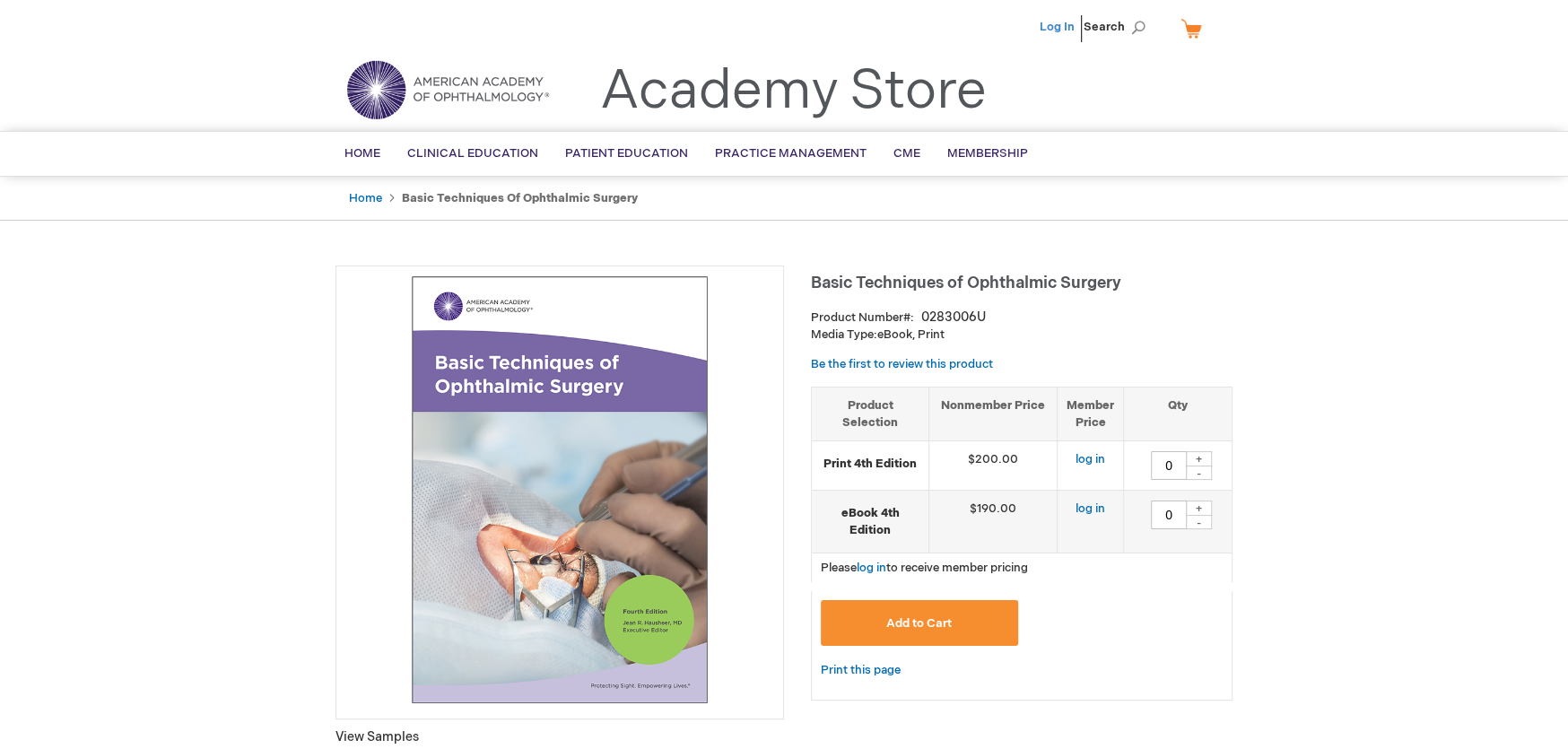
click at [1070, 25] on link "Log In" at bounding box center [1057, 27] width 35 height 15
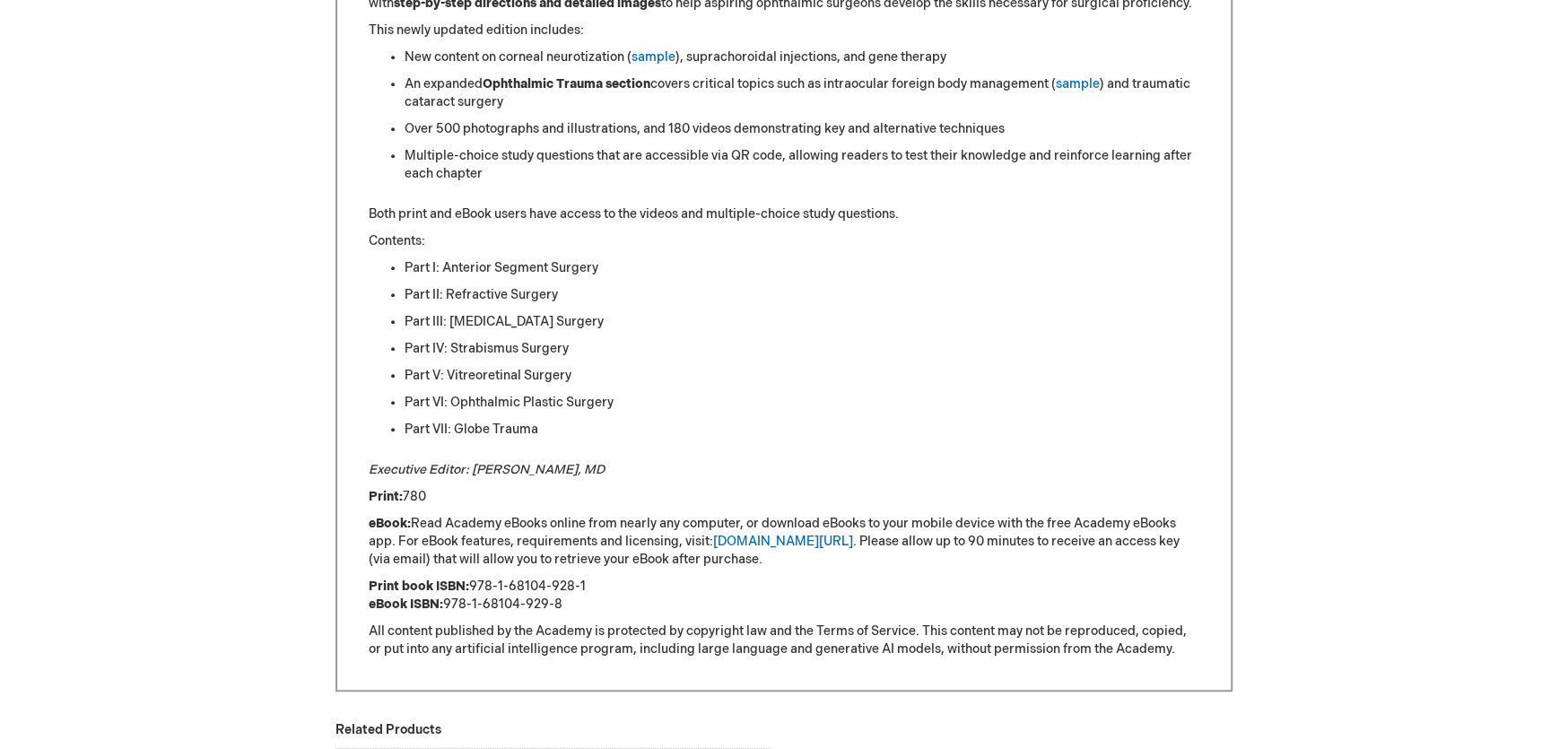
scroll to position [1165, 0]
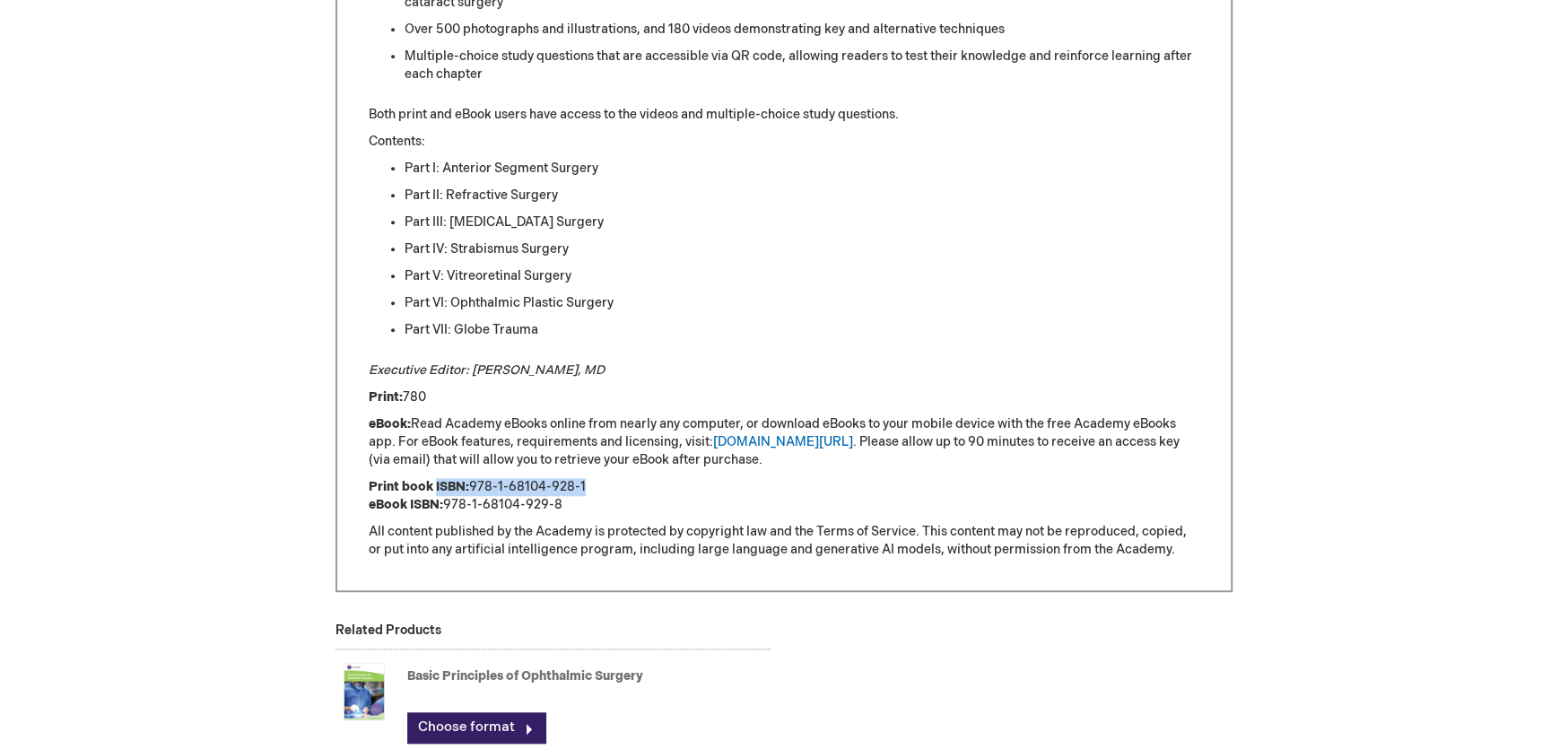
drag, startPoint x: 603, startPoint y: 482, endPoint x: 436, endPoint y: 486, distance: 167.0
click at [436, 486] on p "Print book ISBN: 978-1-68104-928-1 eBook ISBN: 978-1-68104-929-8" at bounding box center [783, 495] width 830 height 36
copy p "ISBN: 978-1-68104-928-1"
click at [783, 470] on div "New Edition The Academy’s Basic Techniques of Ophthalmic Surgery , fourth editi…" at bounding box center [783, 173] width 830 height 771
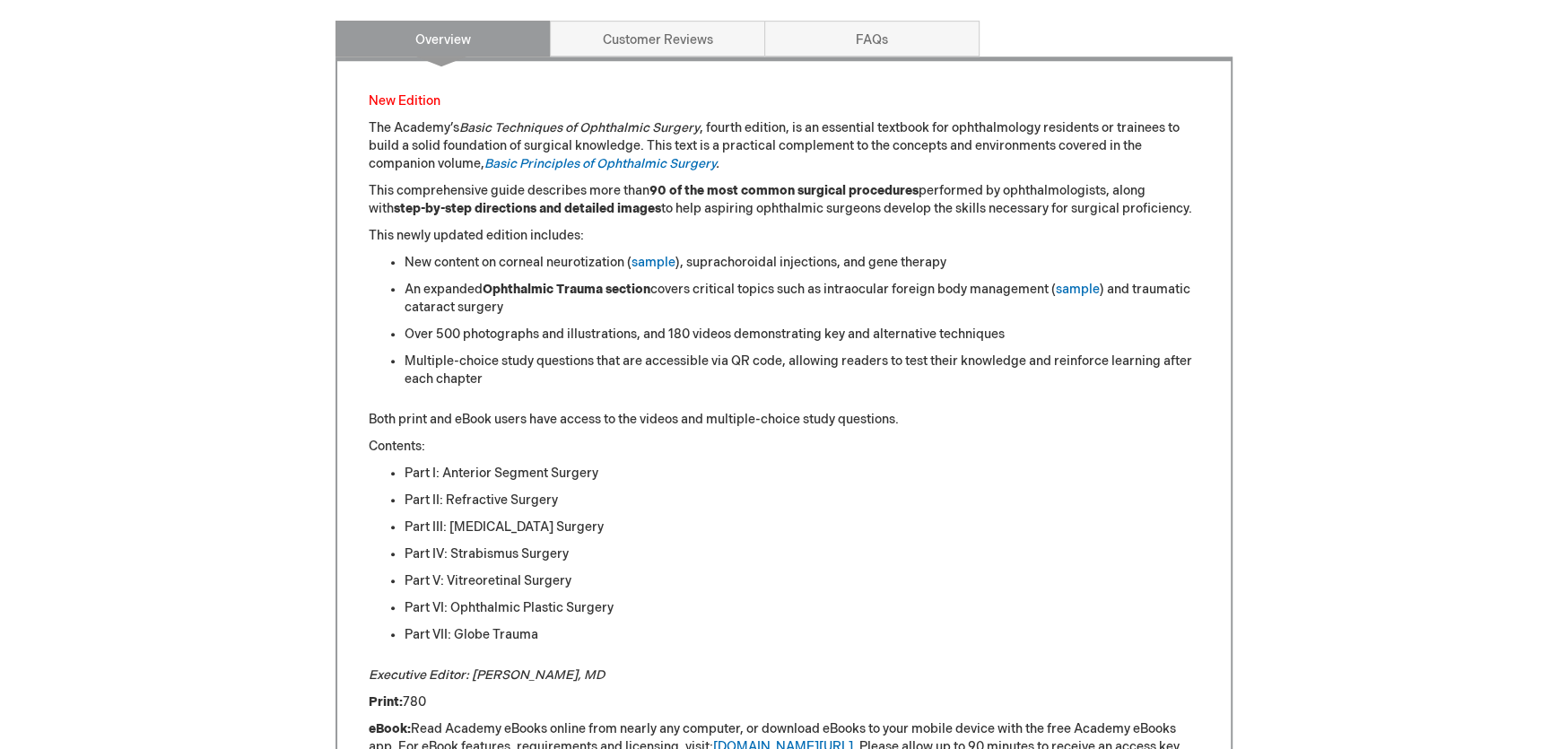
scroll to position [807, 0]
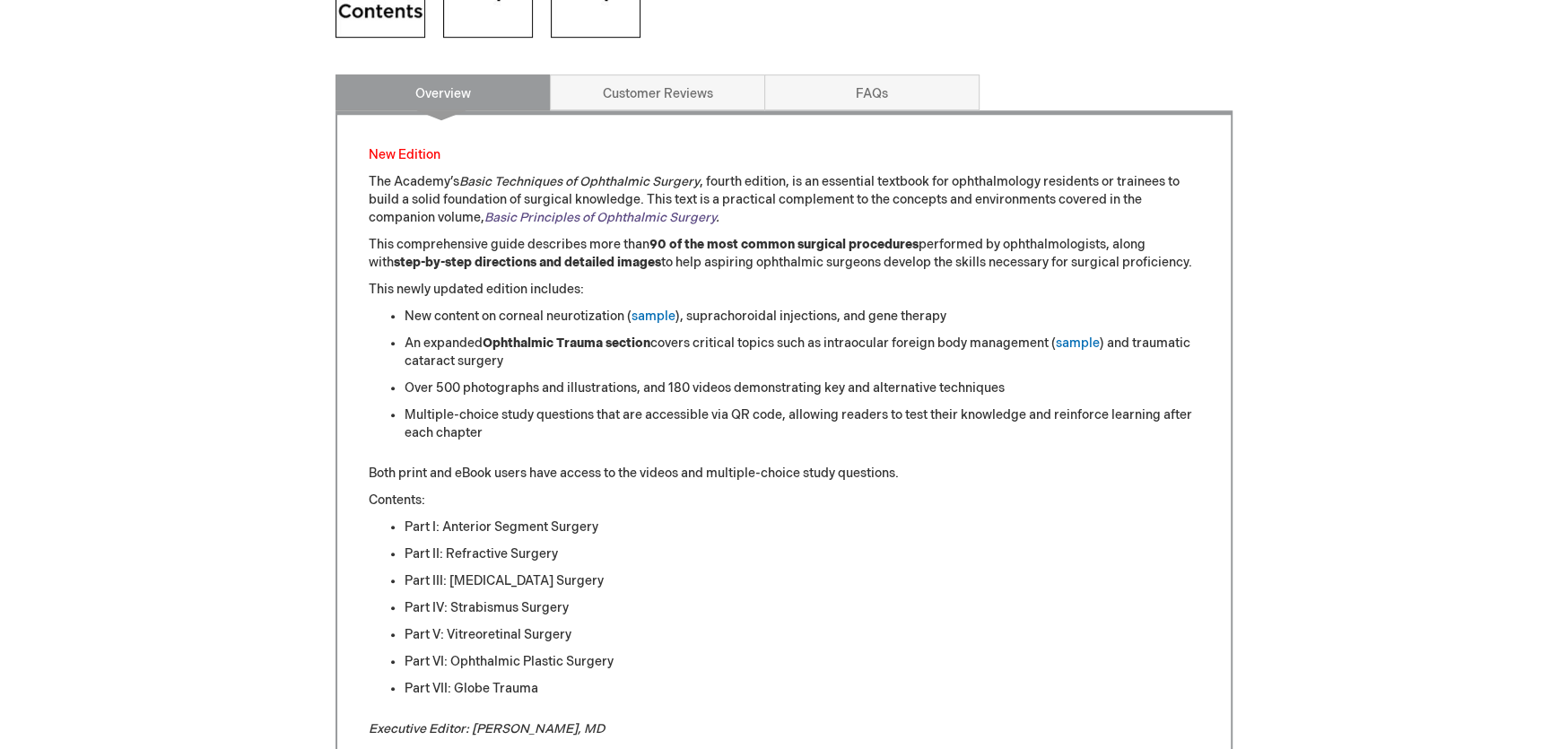
click at [613, 217] on link "Basic Principles of Ophthalmic Surgery" at bounding box center [600, 217] width 232 height 15
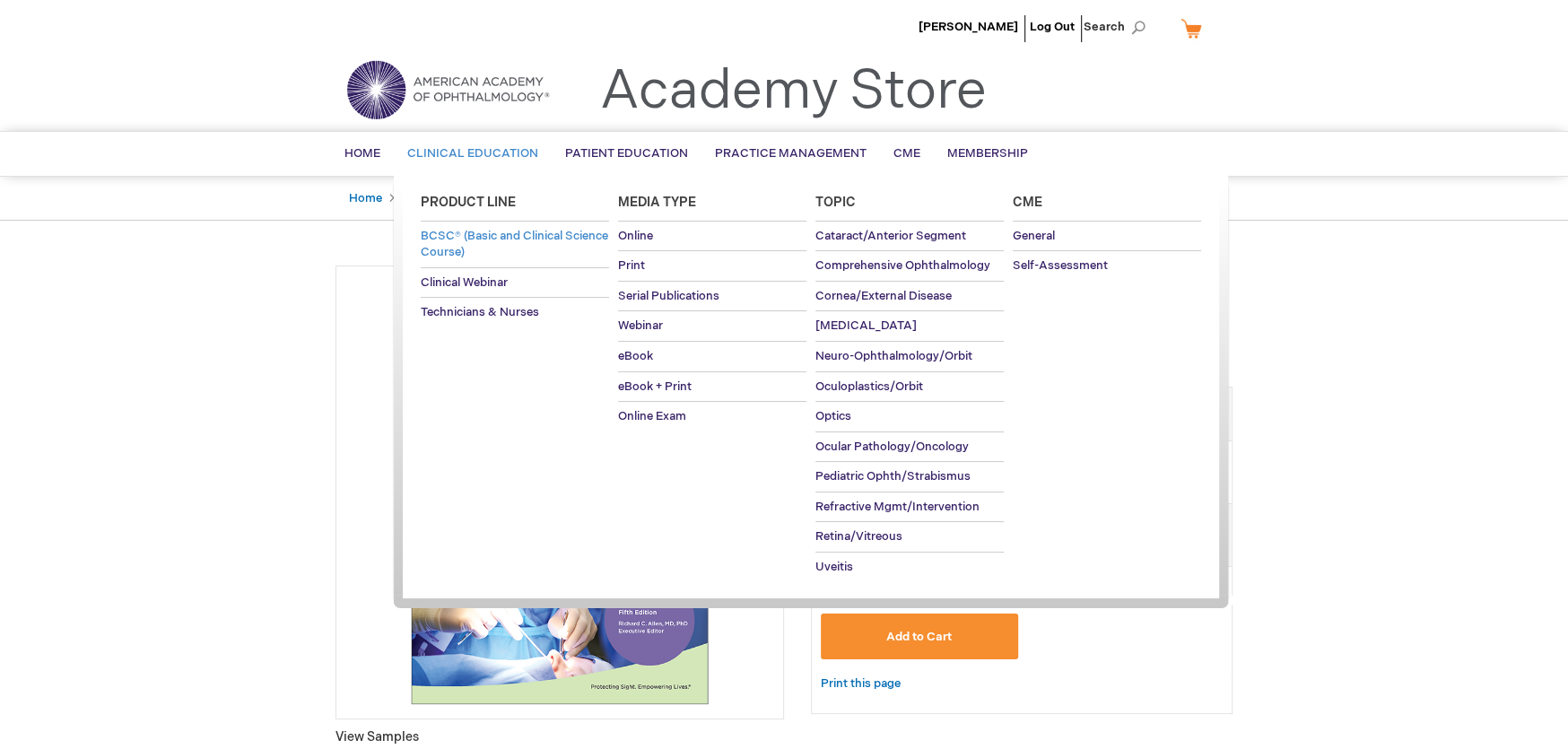
click at [486, 242] on link "BCSC® (Basic and Clinical Science Course)" at bounding box center [514, 244] width 189 height 46
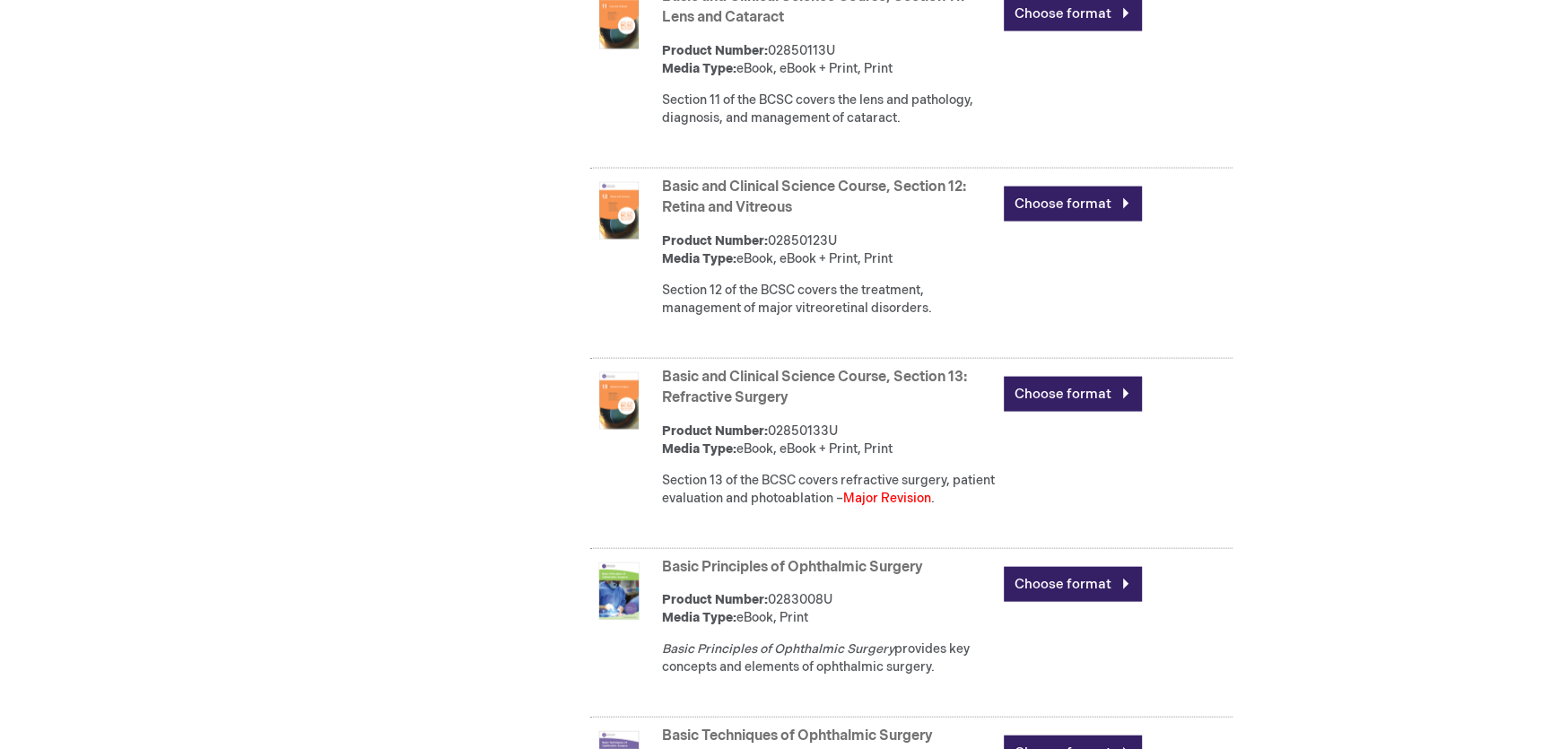
scroll to position [2869, 0]
click at [805, 215] on link "Basic and Clinical Science Course, Section 12: Retina and Vitreous" at bounding box center [814, 196] width 304 height 37
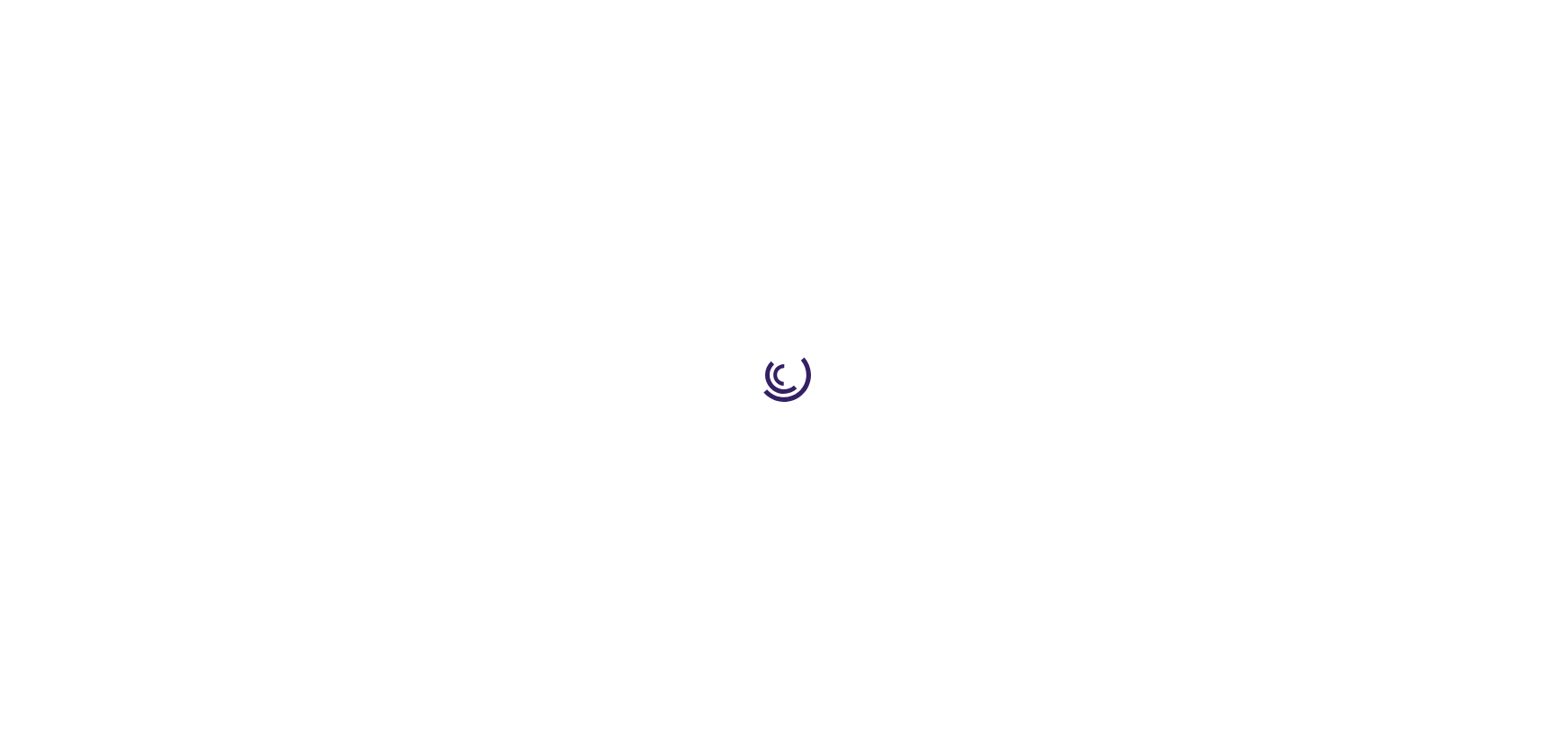
type input "0"
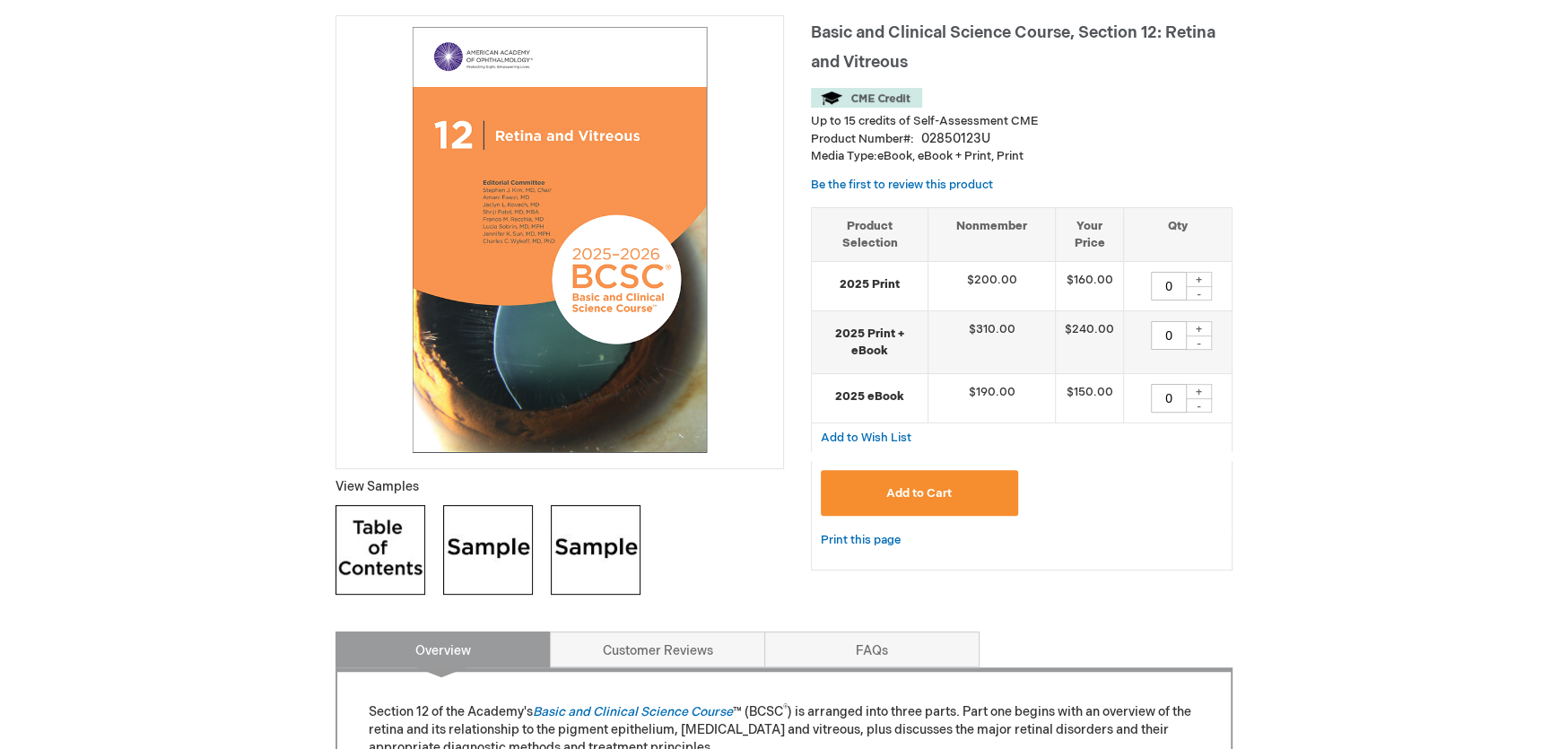
scroll to position [359, 0]
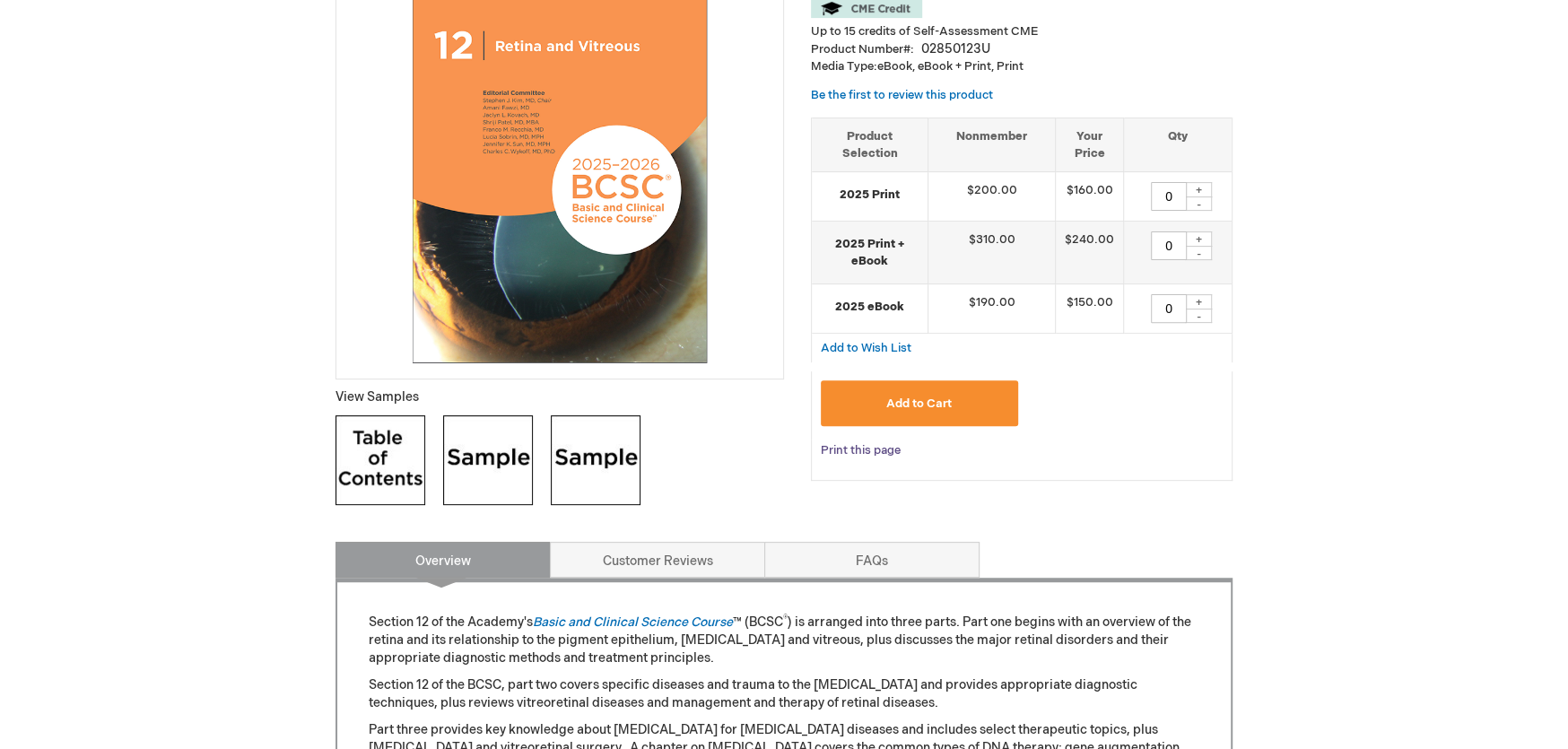
click at [861, 446] on link "Print this page" at bounding box center [861, 450] width 80 height 23
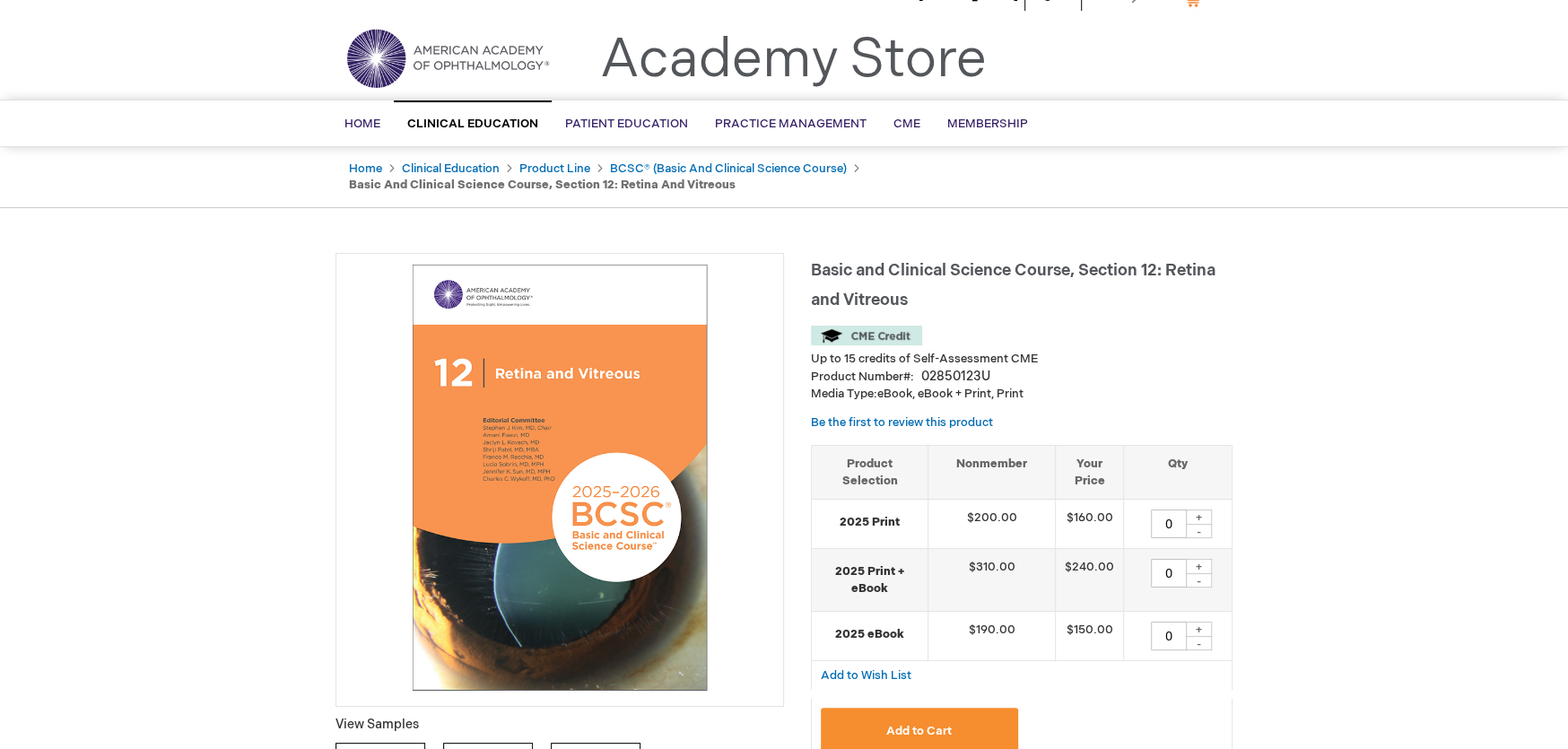
scroll to position [0, 0]
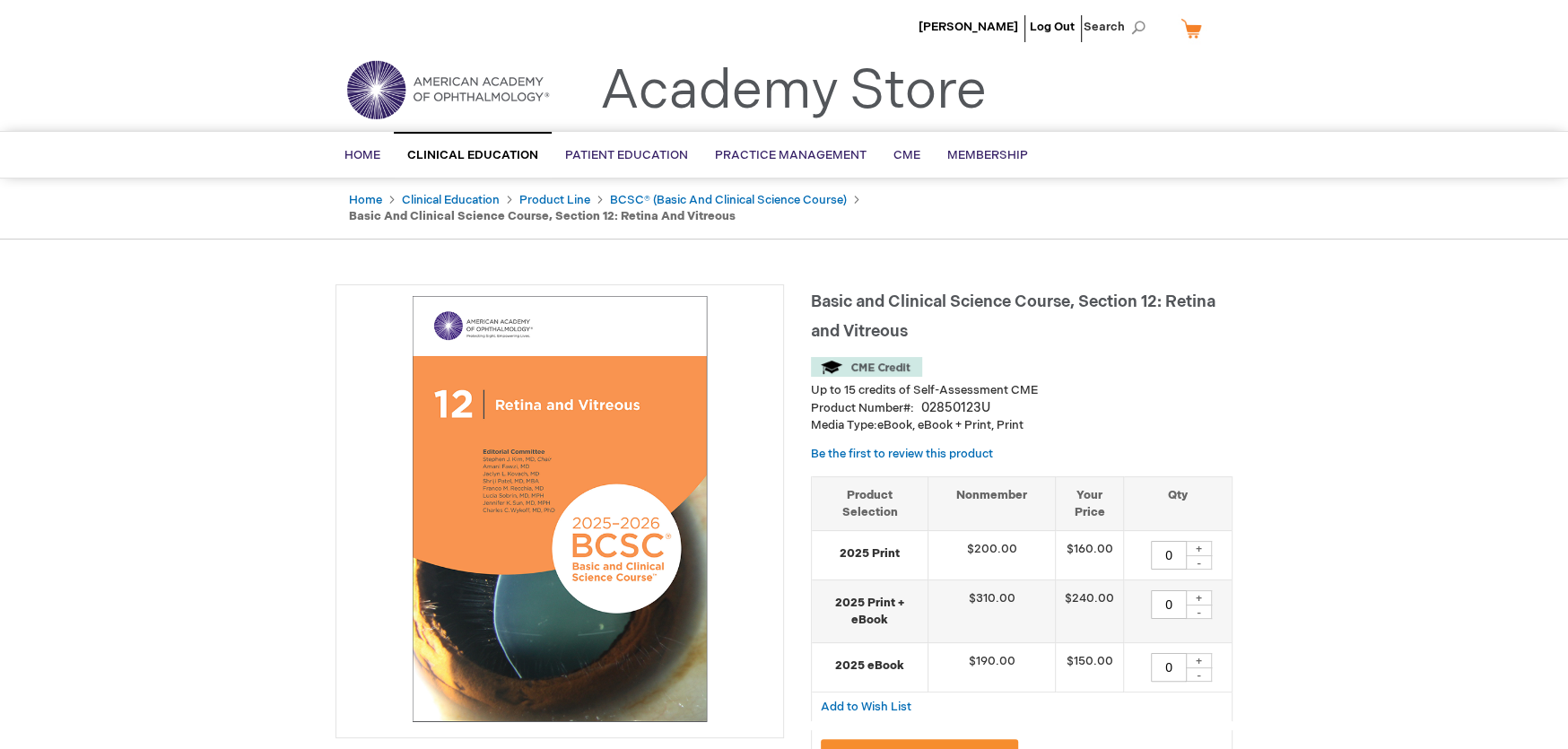
click at [857, 364] on img at bounding box center [866, 367] width 111 height 20
click at [752, 201] on link "BCSC® (Basic and Clinical Science Course)" at bounding box center [728, 200] width 237 height 15
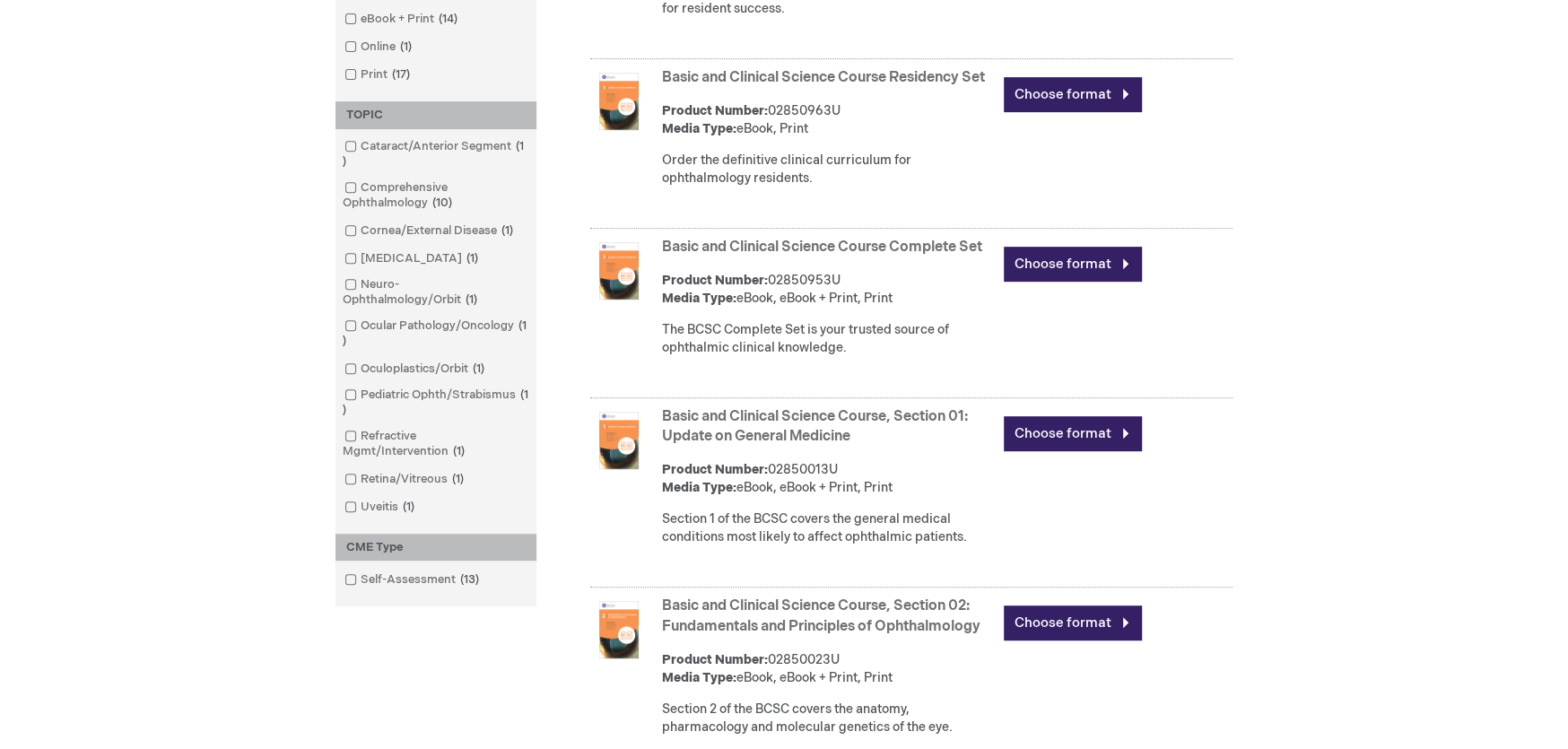
scroll to position [538, 0]
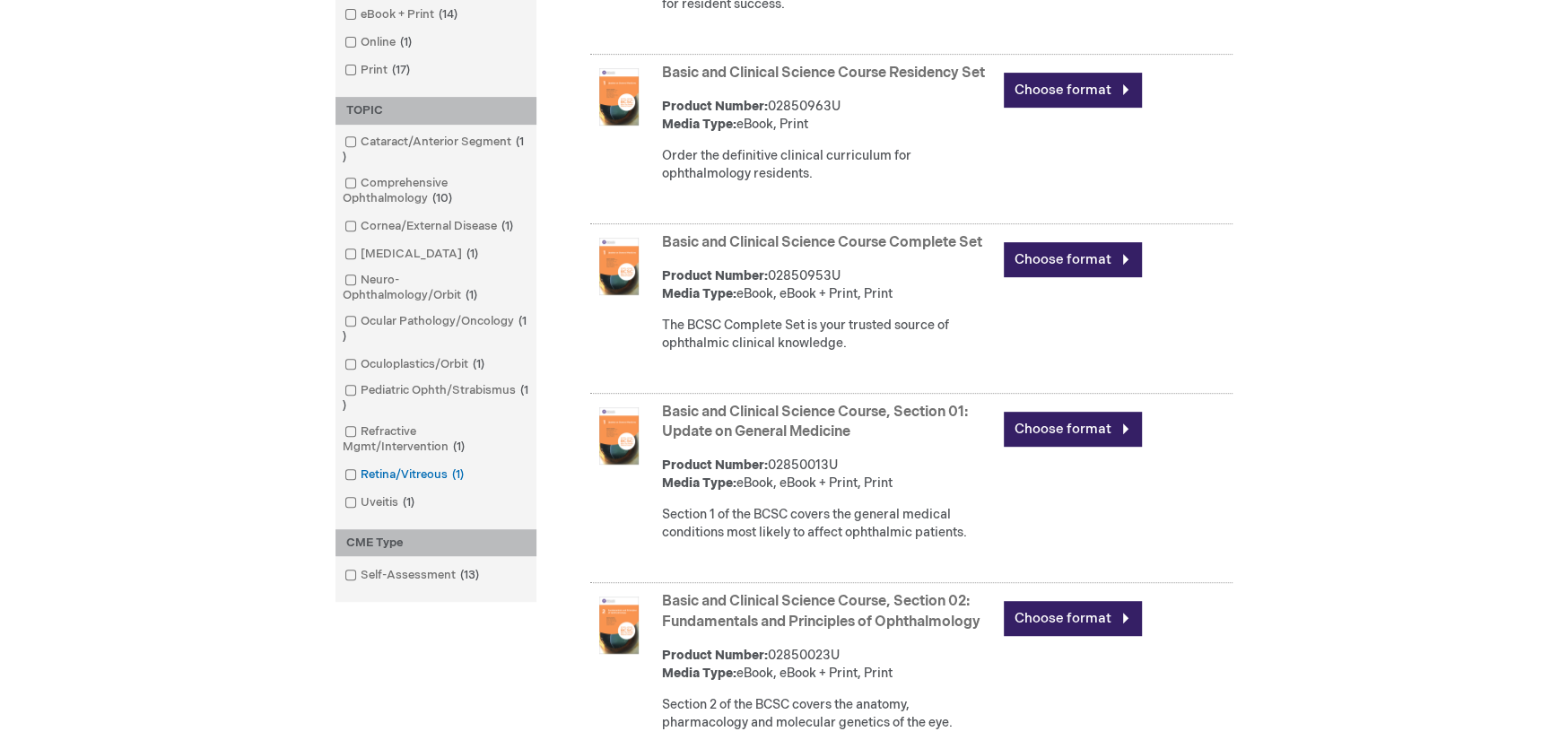
click at [361, 481] on span at bounding box center [361, 475] width 0 height 15
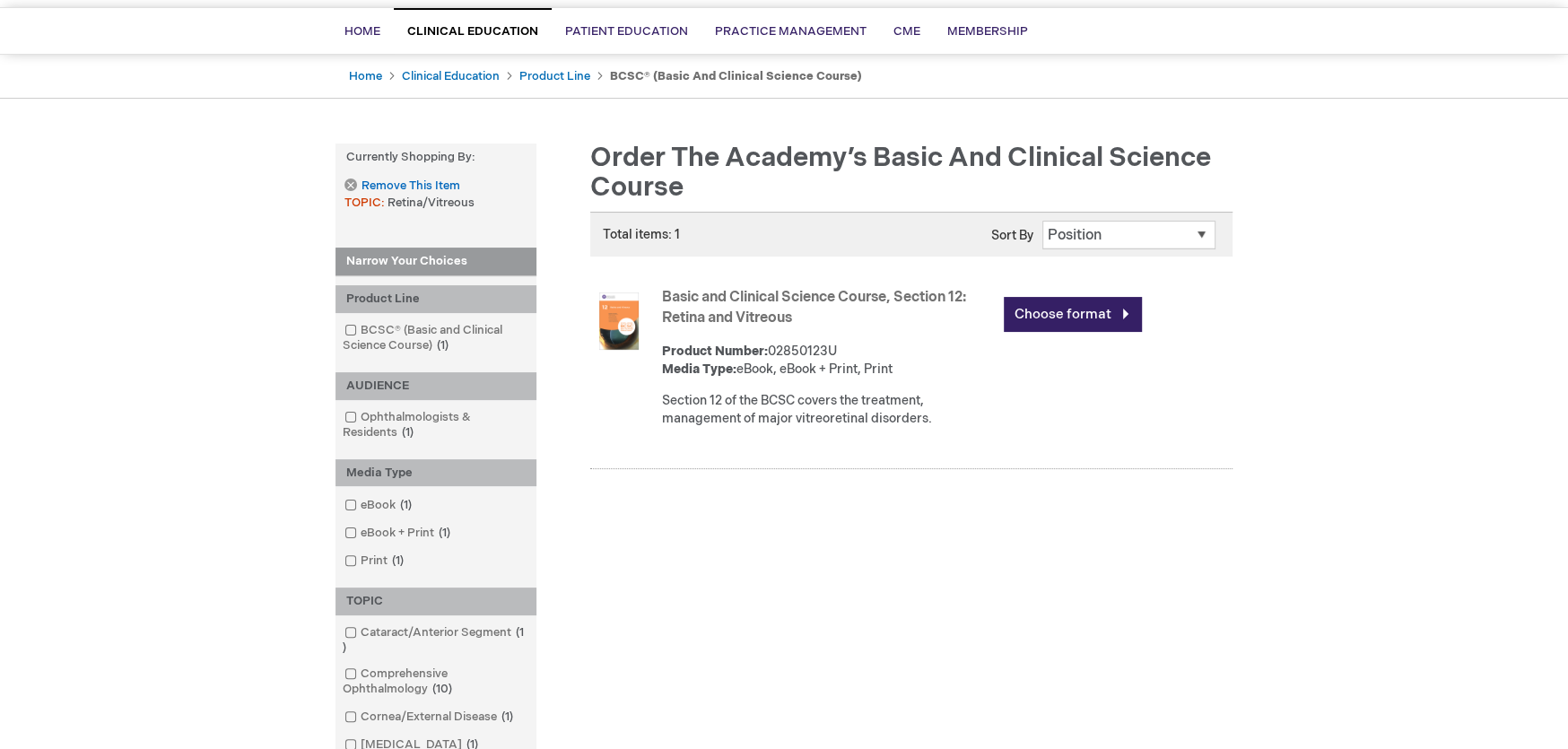
scroll to position [89, 0]
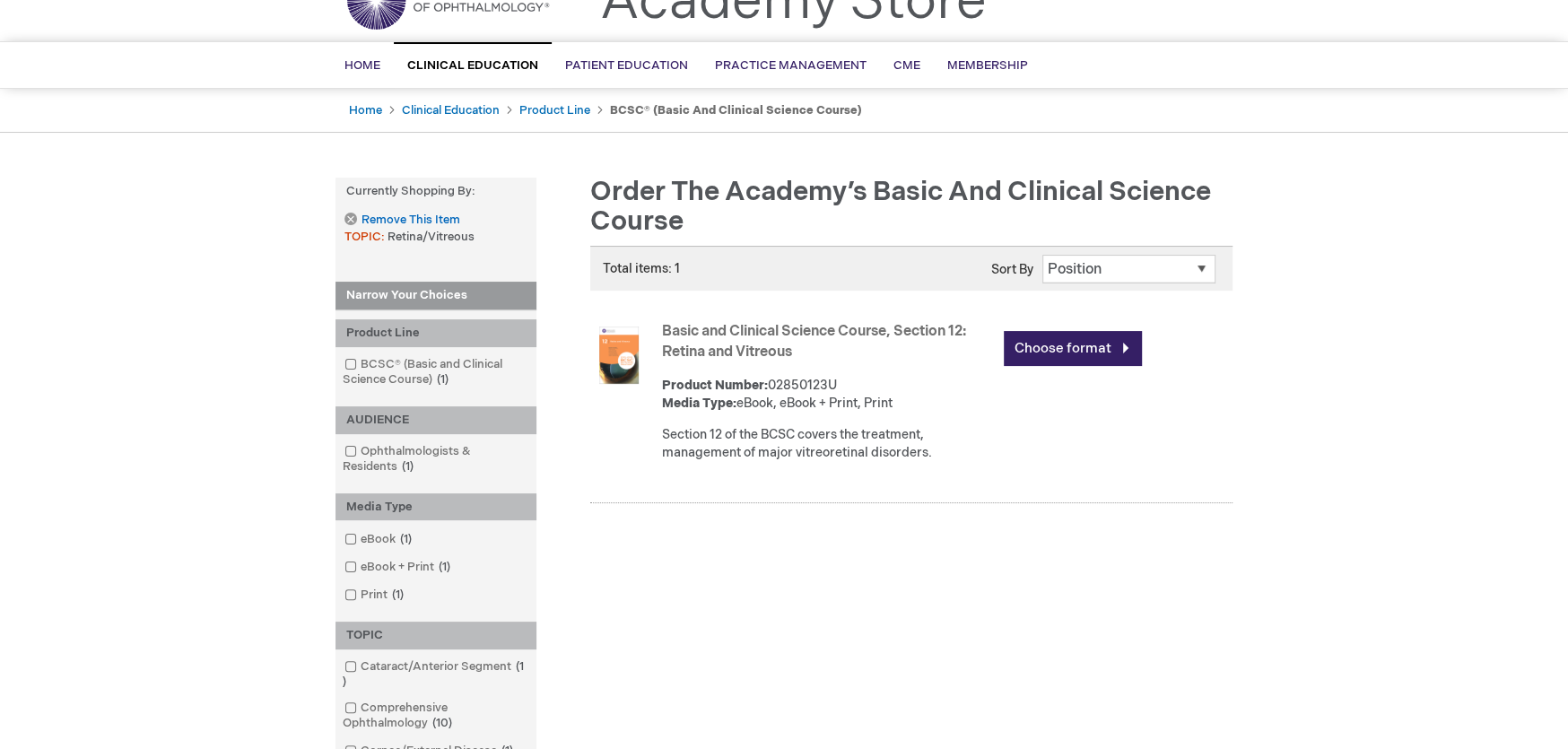
click at [797, 329] on link "Basic and Clinical Science Course, Section 12: Retina and Vitreous" at bounding box center [814, 341] width 304 height 37
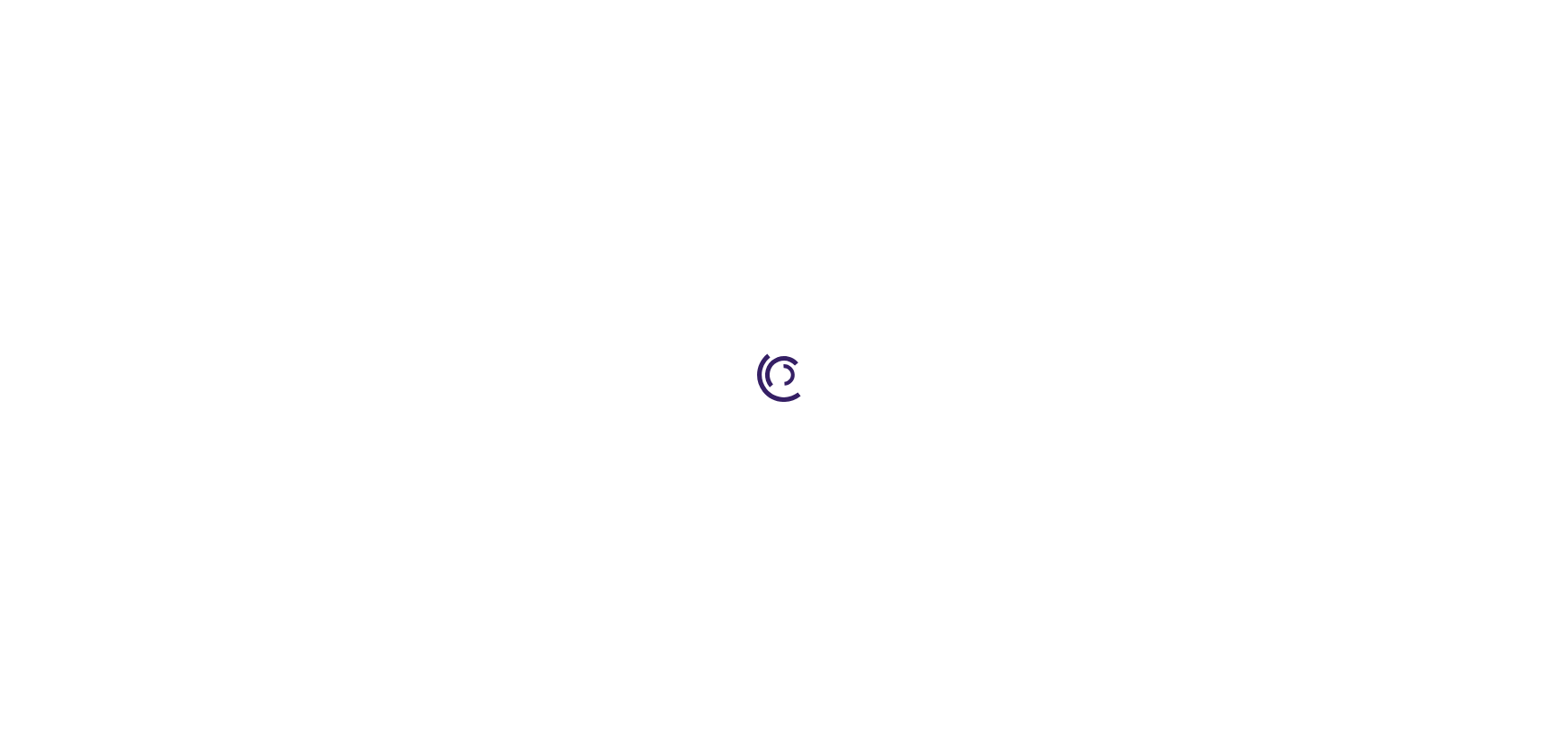
type input "0"
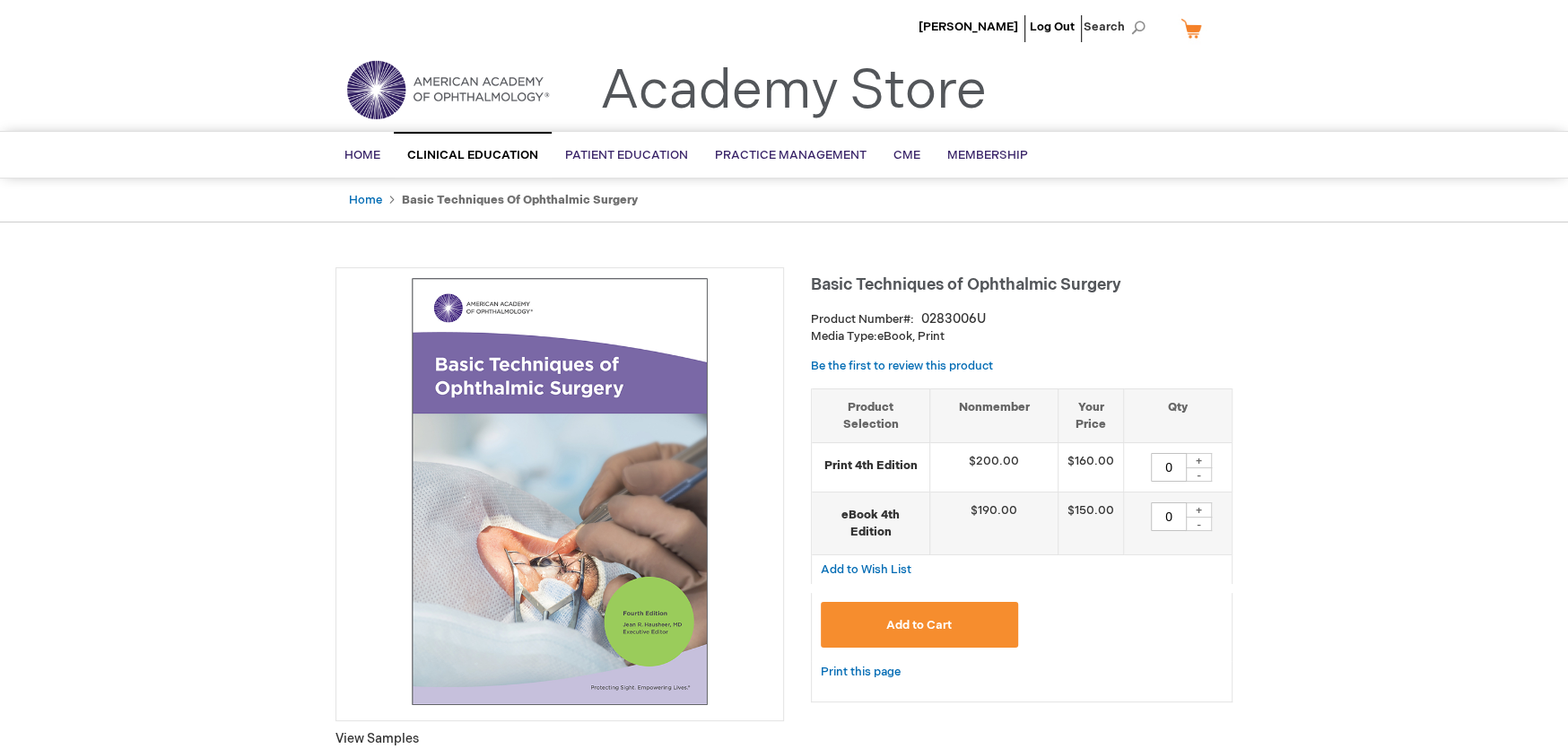
click at [636, 634] on img at bounding box center [560, 491] width 428 height 428
click at [877, 468] on strong "Print 4th Edition" at bounding box center [870, 466] width 99 height 17
click at [895, 364] on link "Be the first to review this product" at bounding box center [902, 366] width 182 height 15
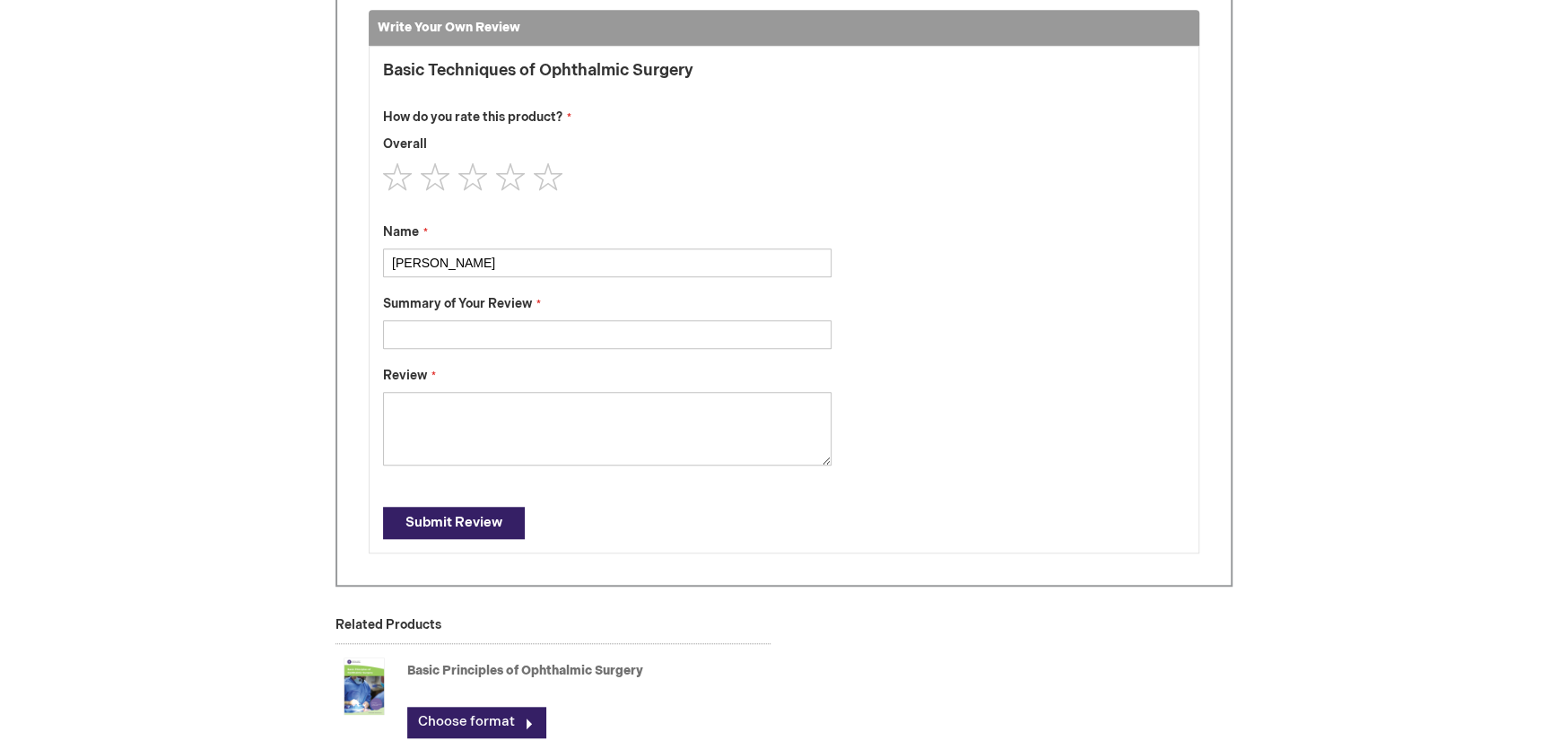
scroll to position [959, 0]
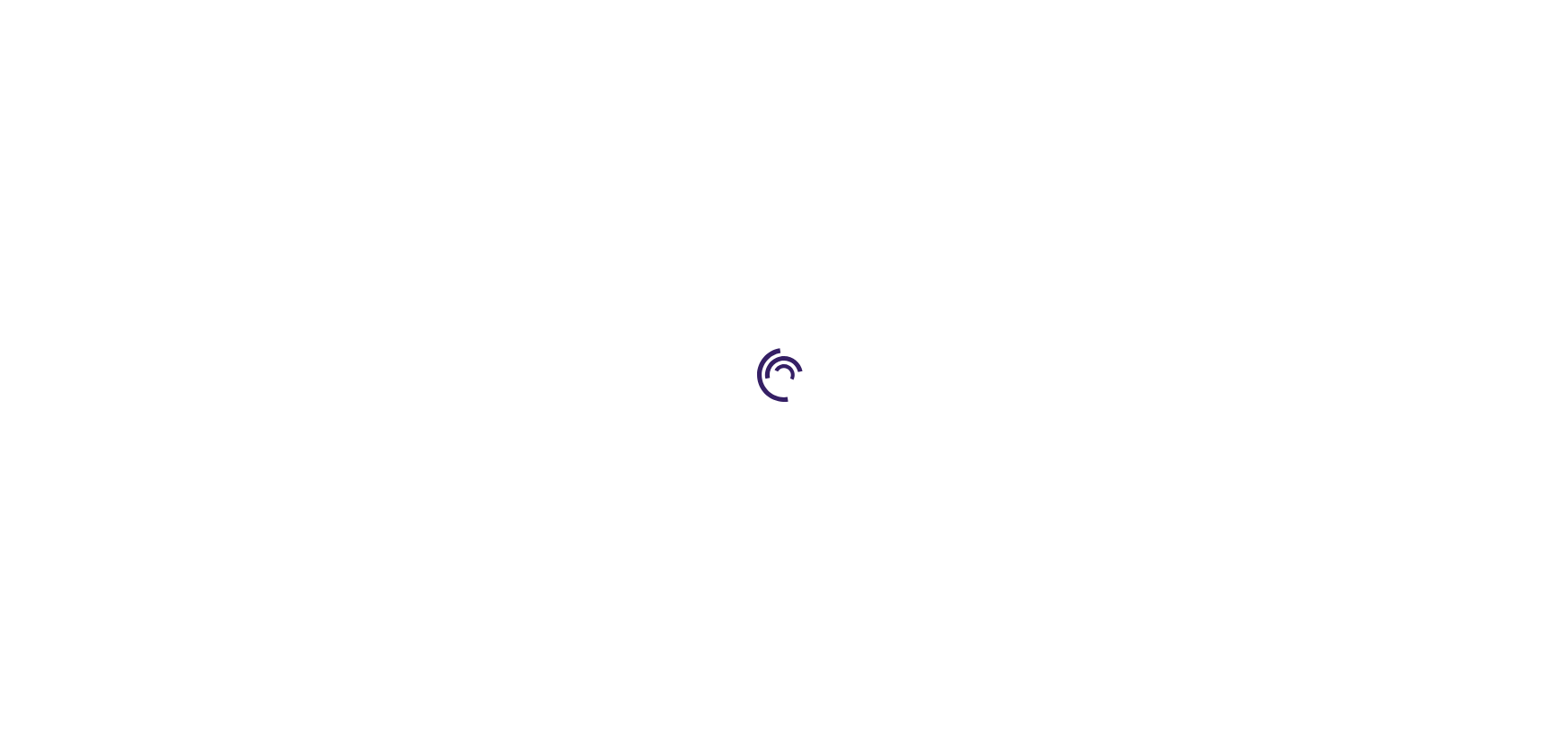
type input "0"
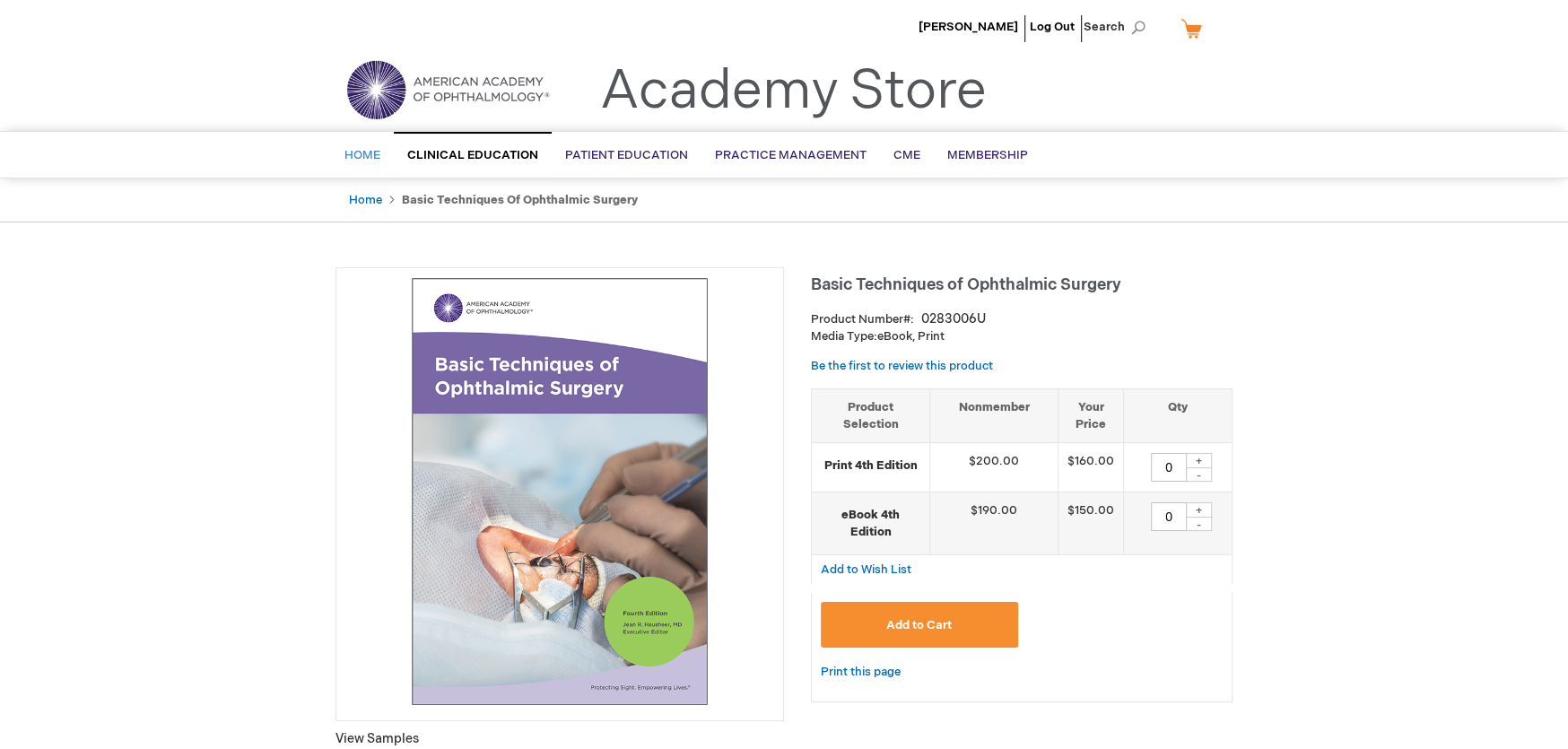
click at [350, 156] on span "Home" at bounding box center [362, 155] width 36 height 15
